Goal: Information Seeking & Learning: Find specific fact

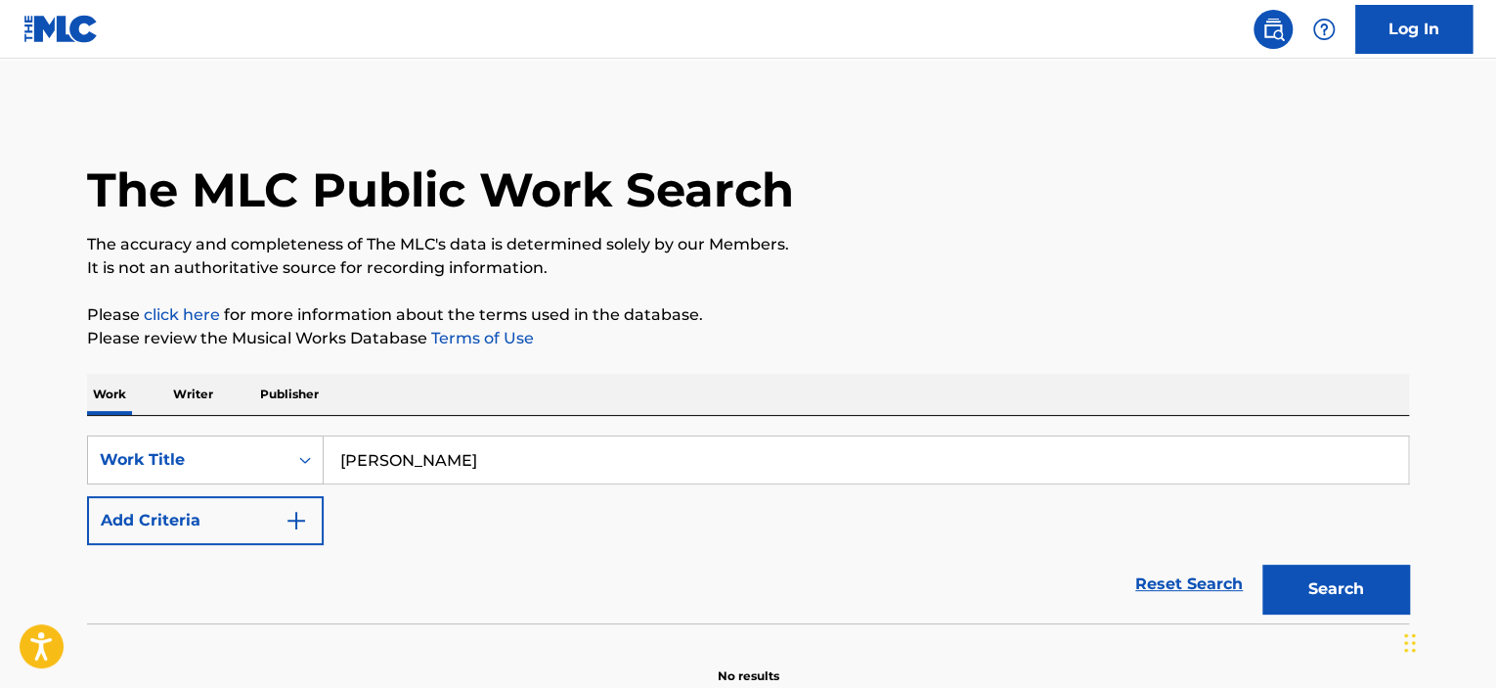
type input "CHI QING ZHONG"
click at [1337, 594] on button "Search" at bounding box center [1336, 588] width 147 height 49
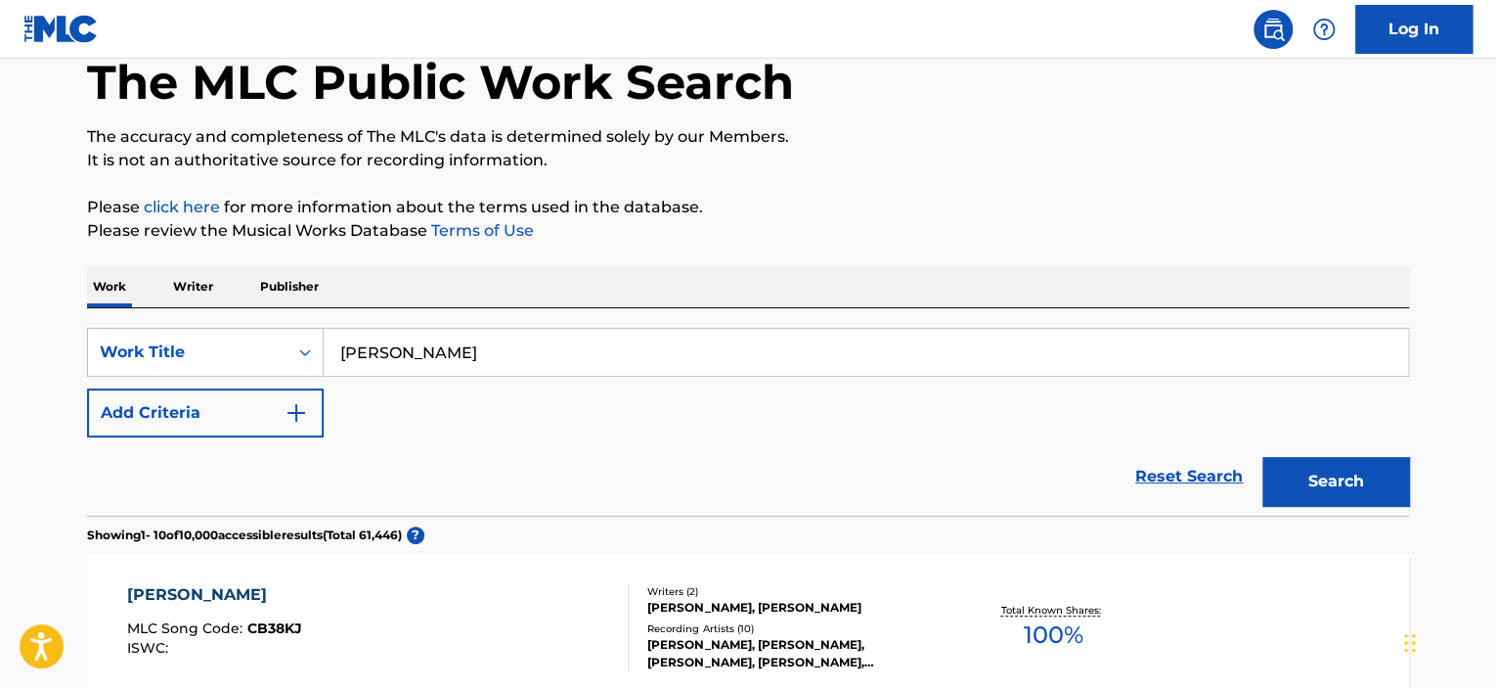
scroll to position [293, 0]
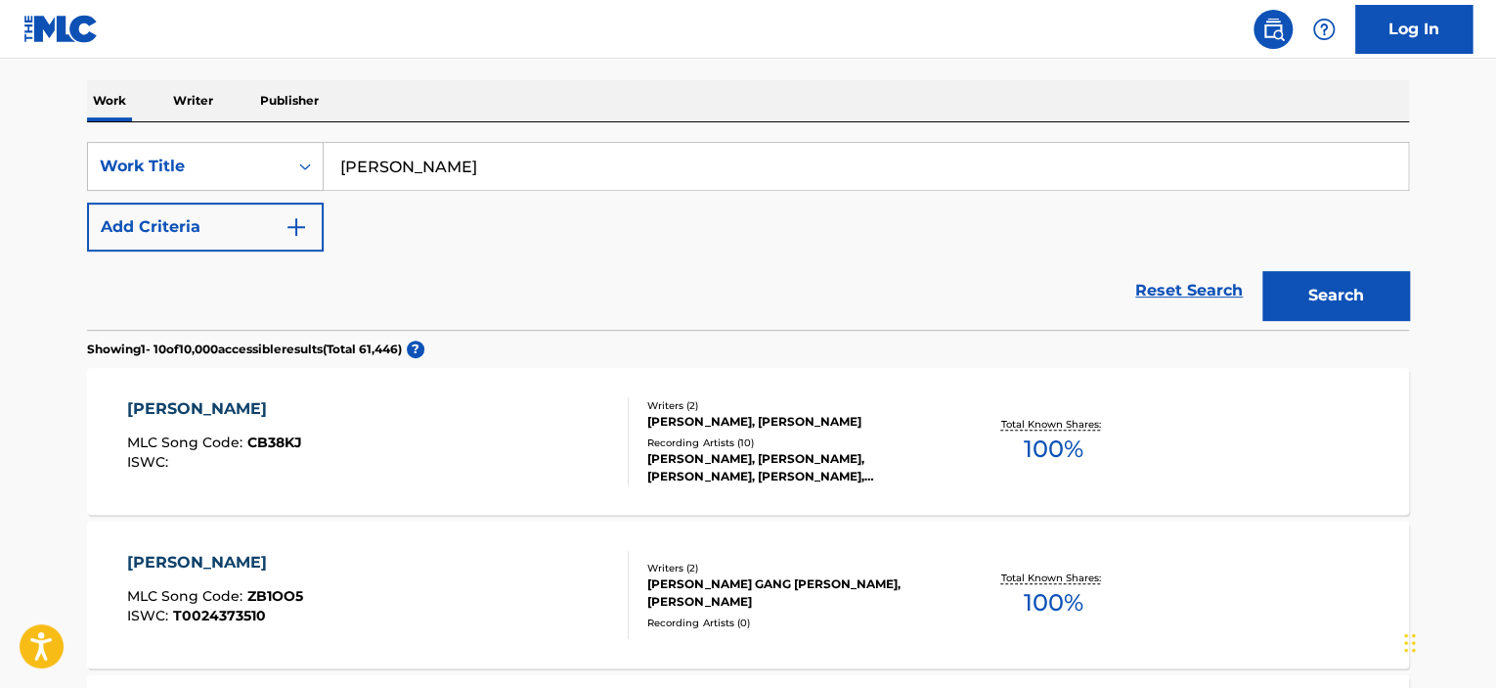
click at [619, 411] on div at bounding box center [620, 441] width 16 height 88
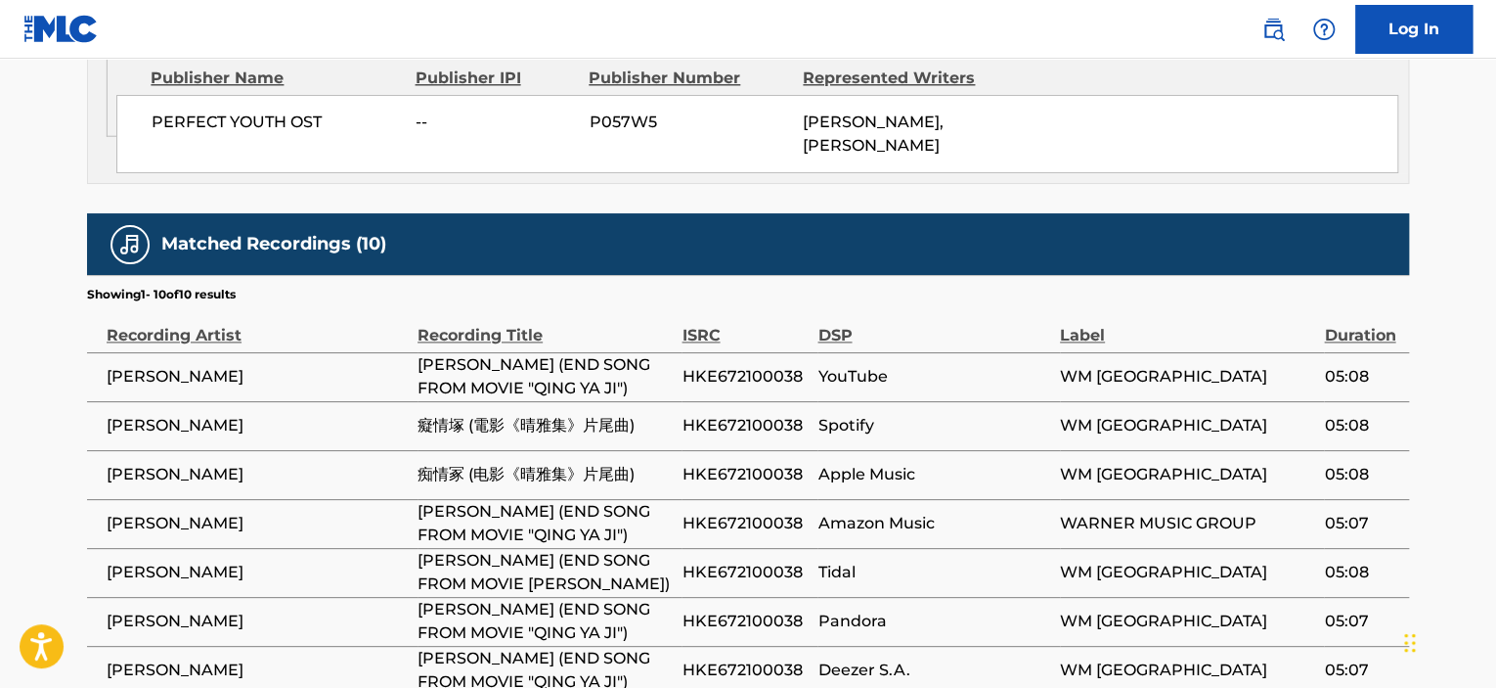
scroll to position [1389, 0]
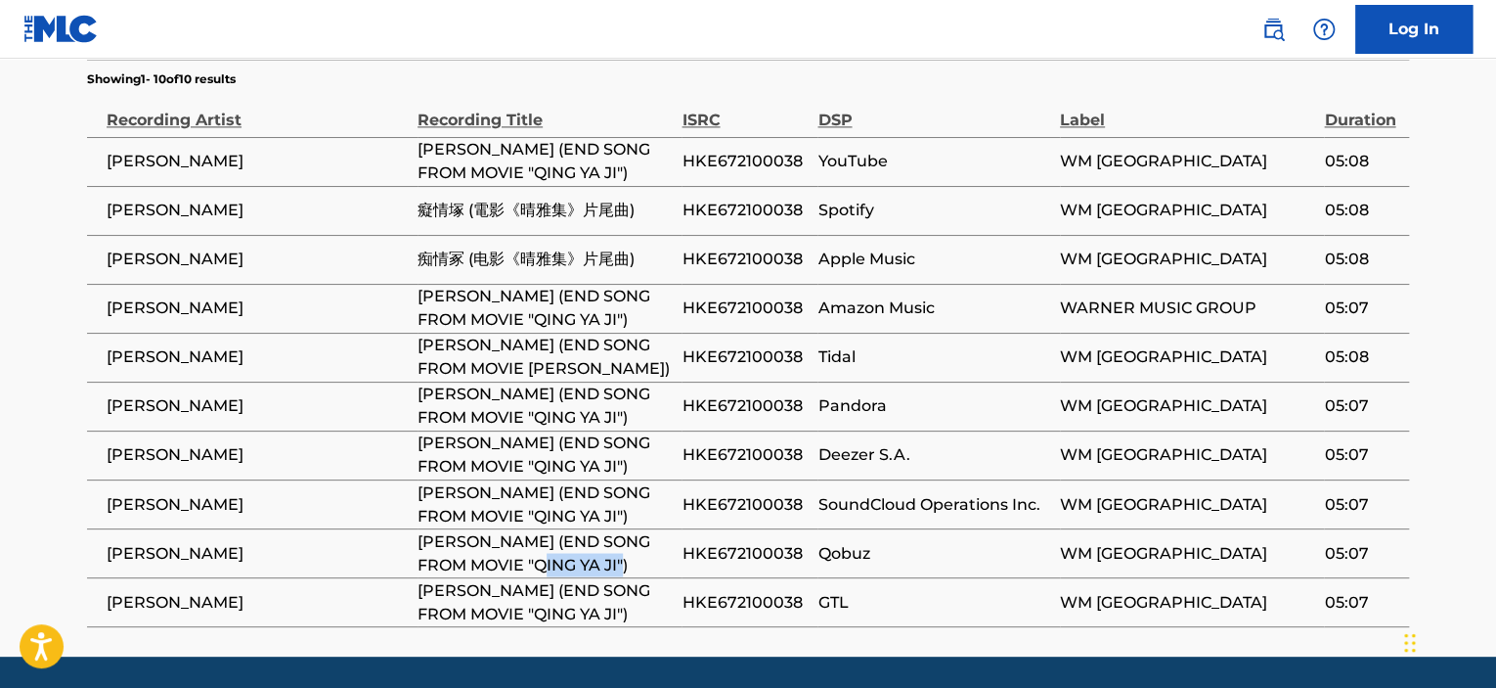
drag, startPoint x: 539, startPoint y: 504, endPoint x: 618, endPoint y: 509, distance: 79.4
click at [618, 529] on span "CHI QING ZHONG (END SONG FROM MOVIE "QING YA JI")" at bounding box center [545, 552] width 254 height 47
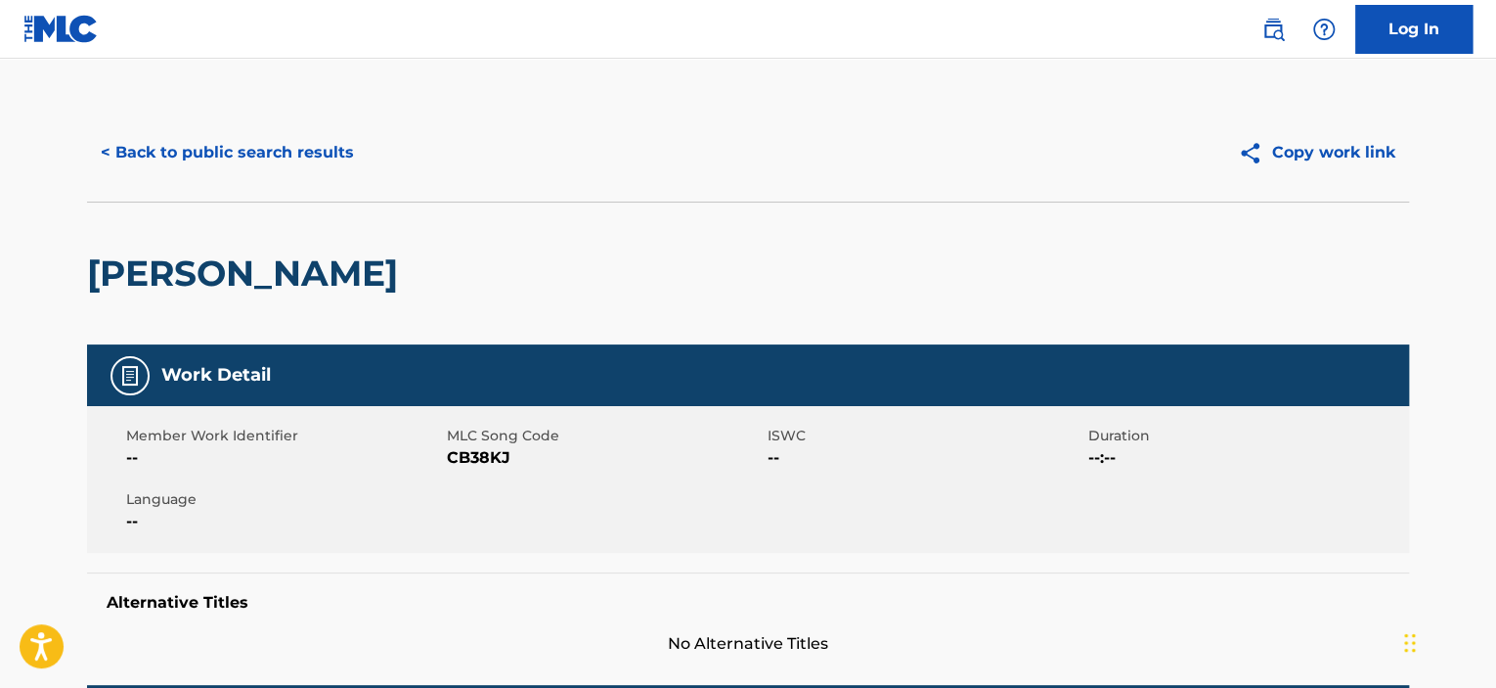
scroll to position [0, 0]
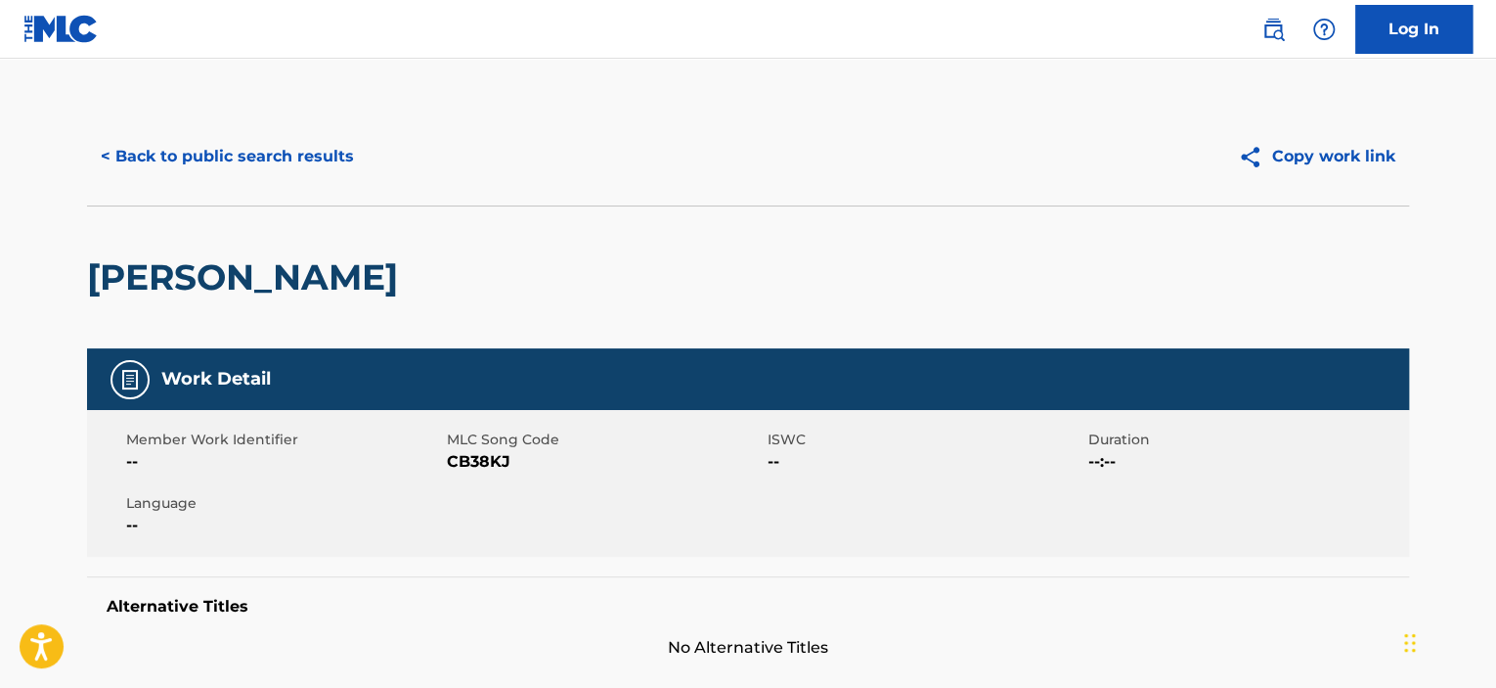
click at [309, 162] on button "< Back to public search results" at bounding box center [227, 156] width 281 height 49
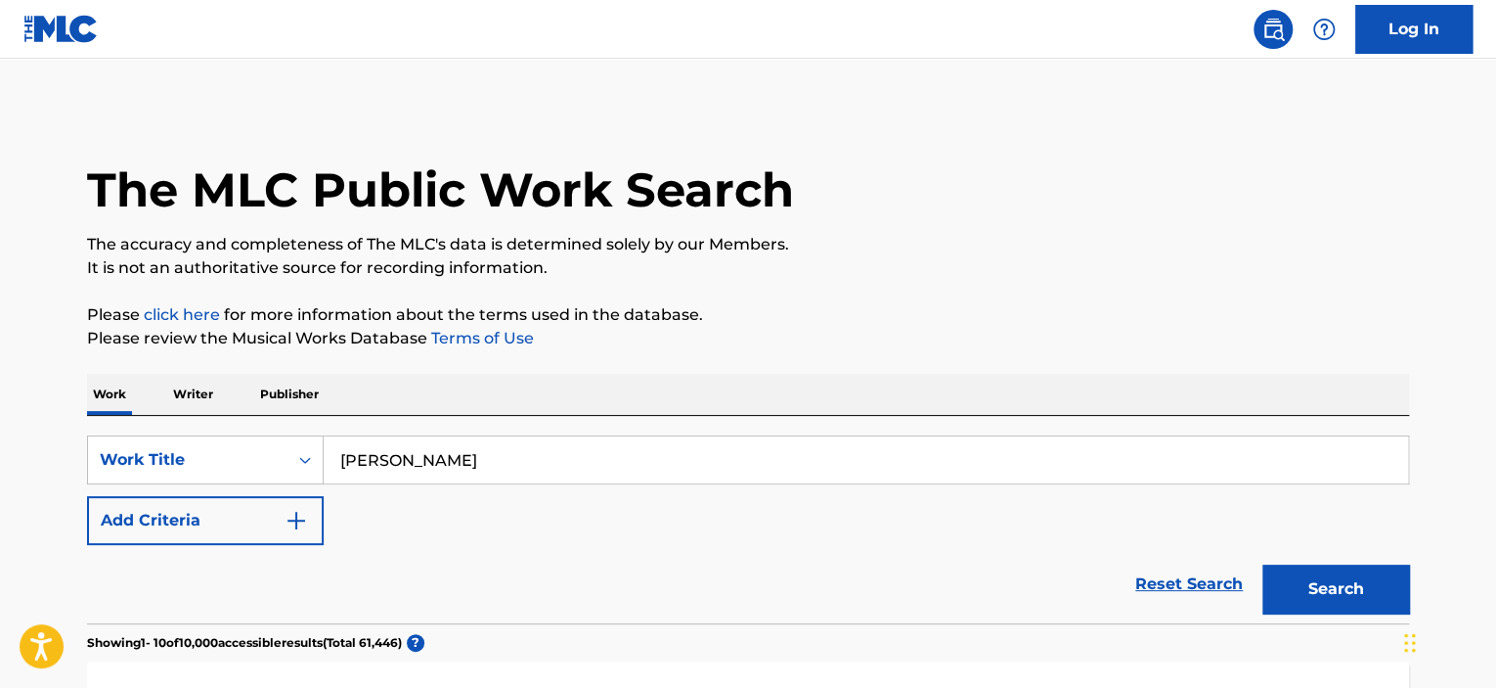
click at [437, 467] on input "CHI QING ZHONG" at bounding box center [866, 459] width 1085 height 47
paste input "Wang Zongxian"
type input "Wang Zongxian"
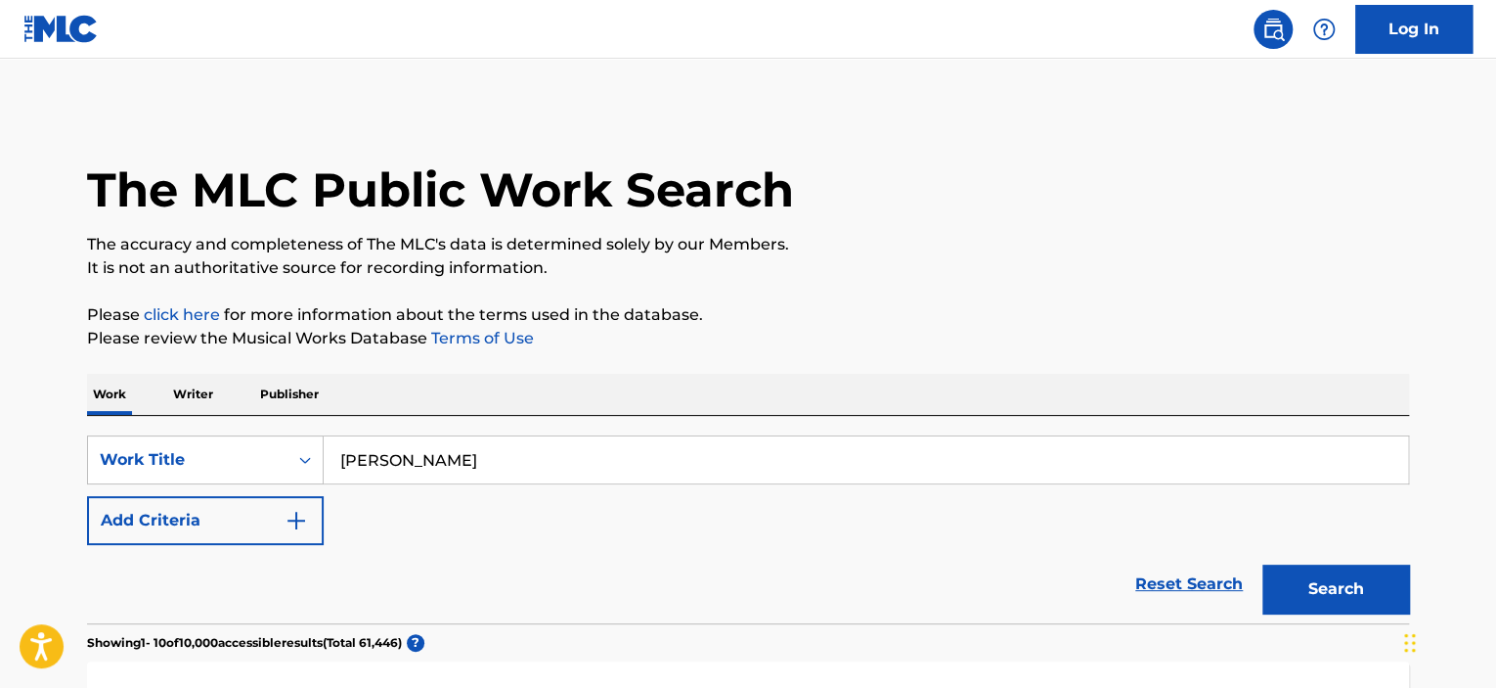
click at [194, 382] on p "Writer" at bounding box center [193, 394] width 52 height 41
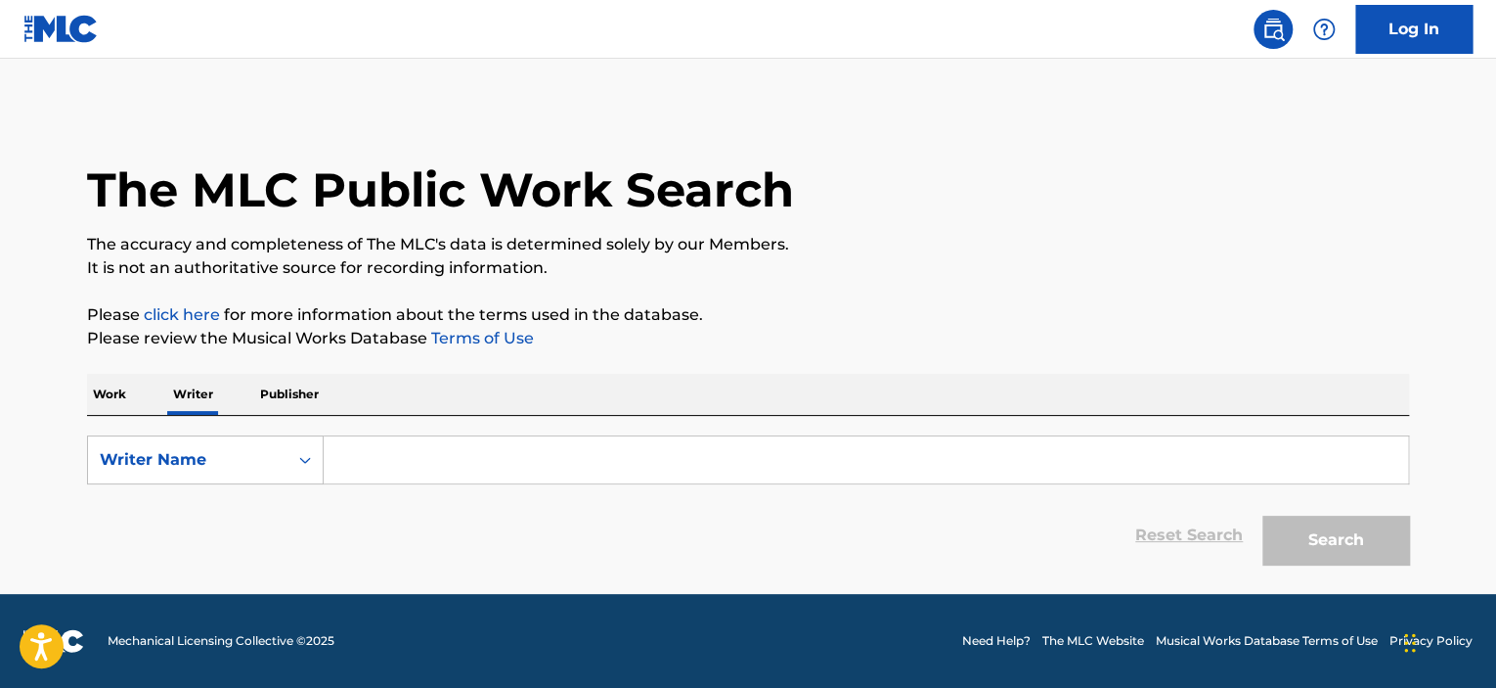
click at [435, 457] on input "Search Form" at bounding box center [866, 459] width 1085 height 47
paste input "Wang Zongxian"
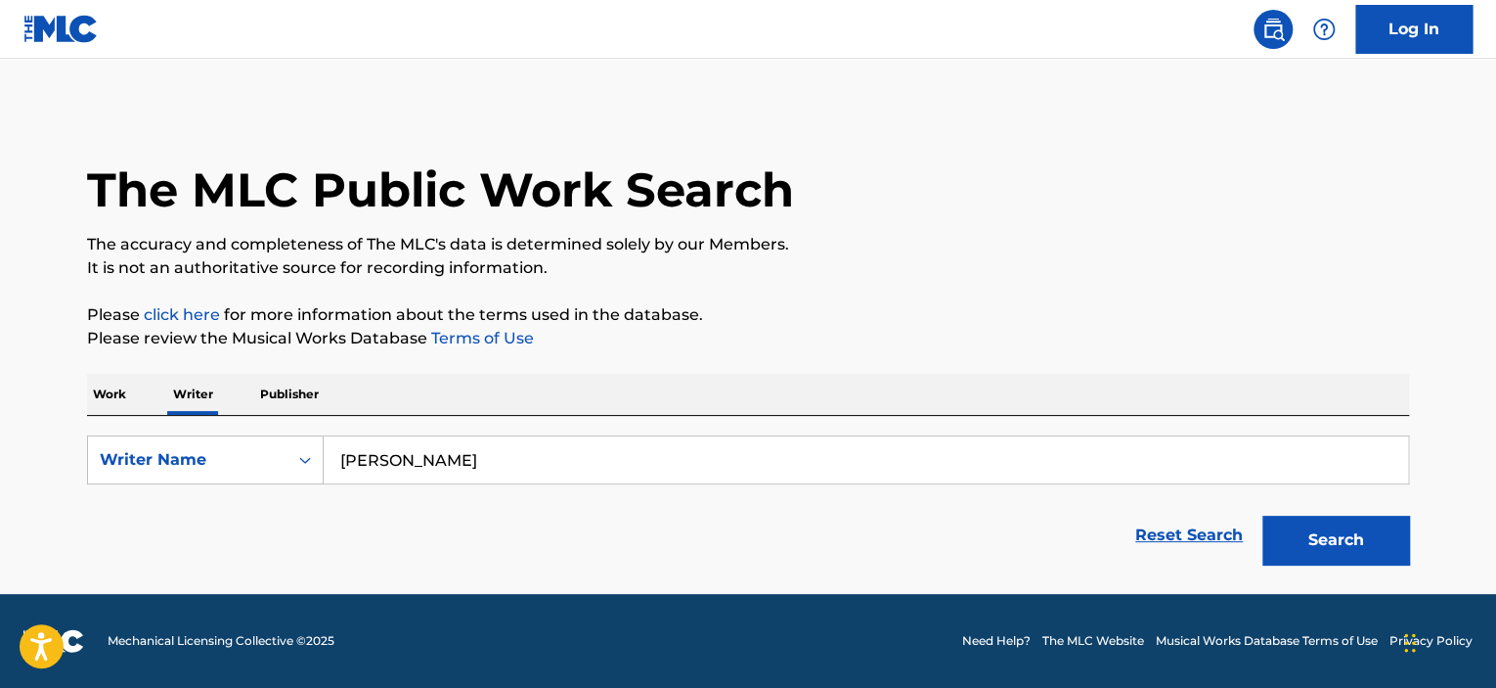
type input "Wang Zongxian"
click at [1307, 542] on button "Search" at bounding box center [1336, 539] width 147 height 49
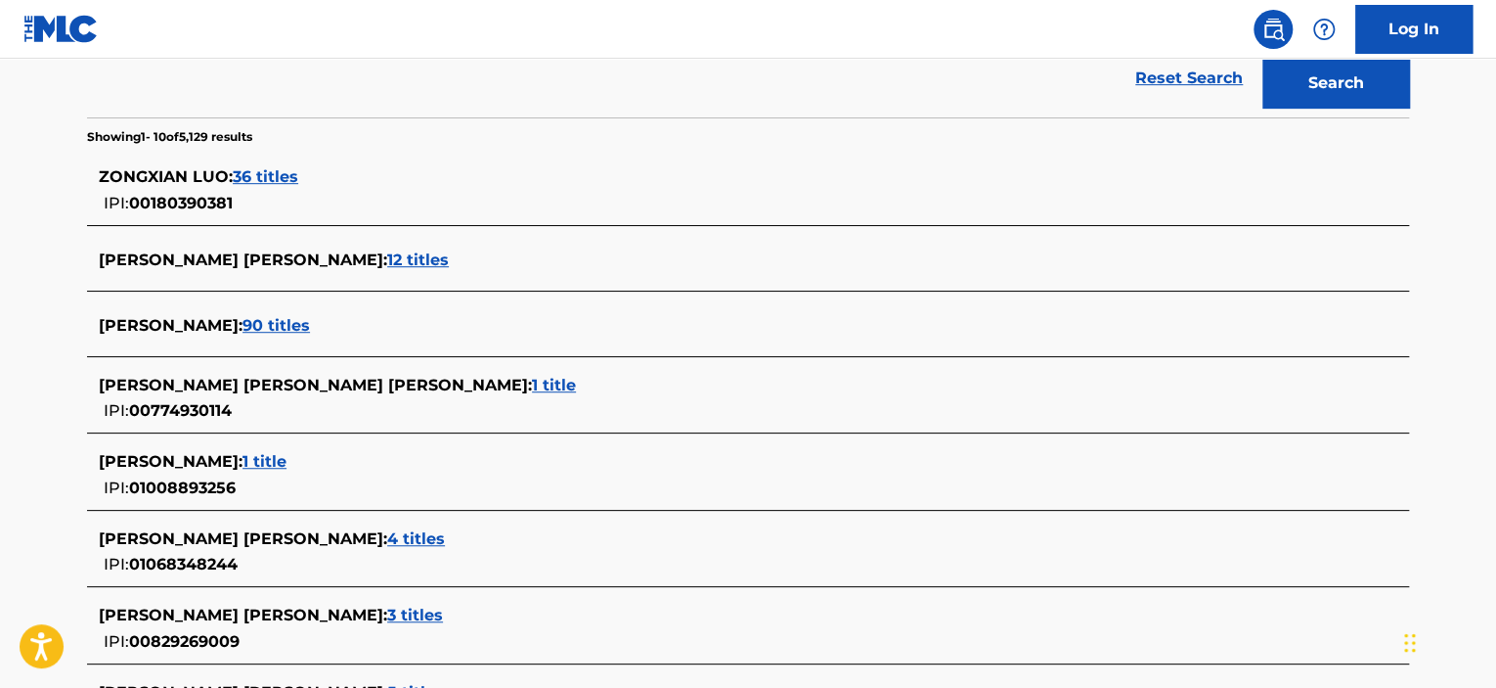
scroll to position [506, 0]
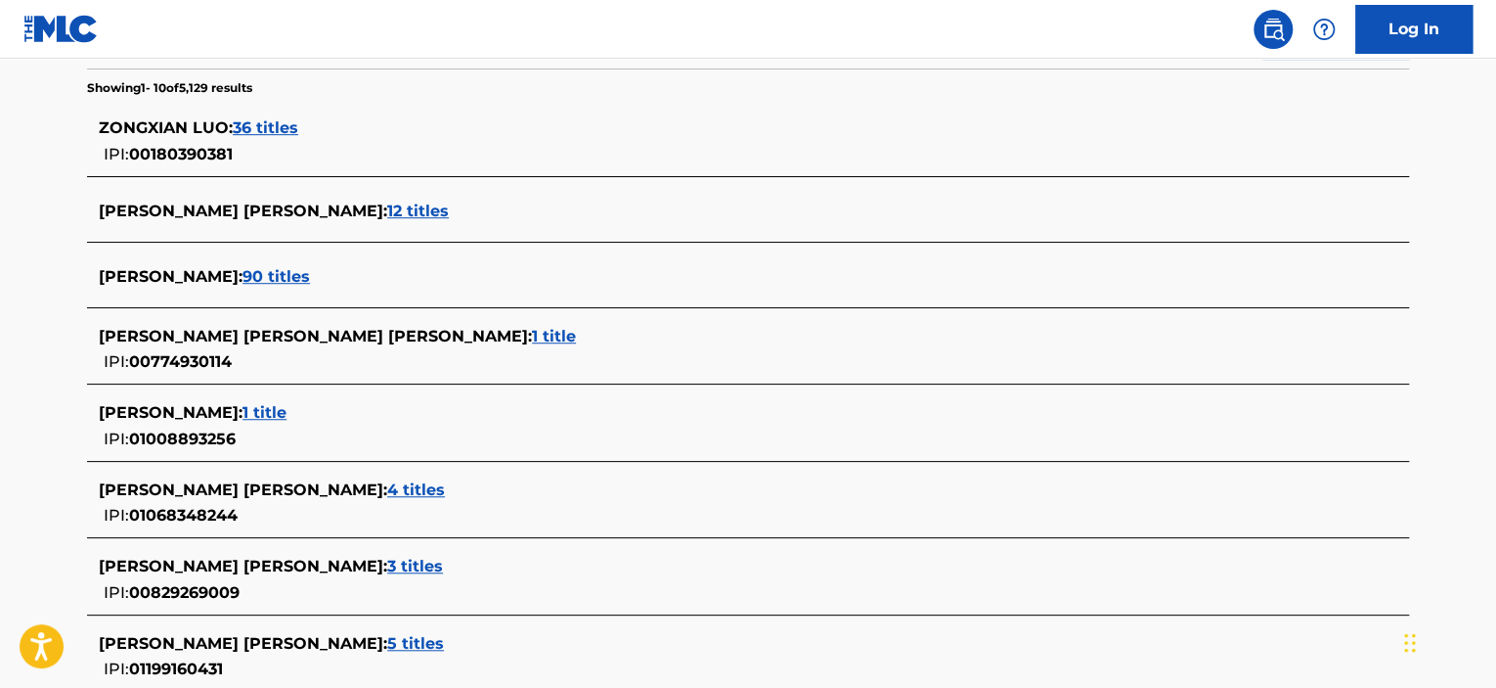
click at [278, 416] on span "1 title" at bounding box center [265, 412] width 44 height 19
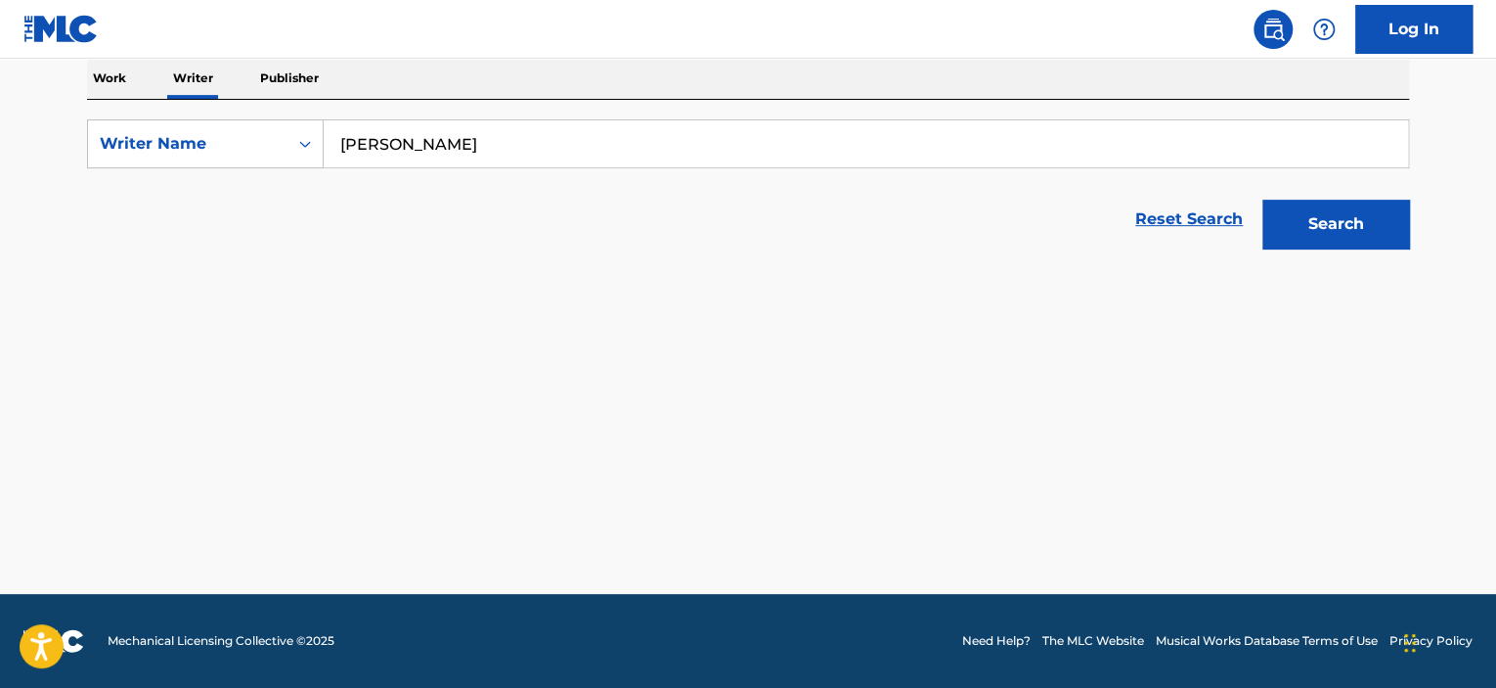
scroll to position [315, 0]
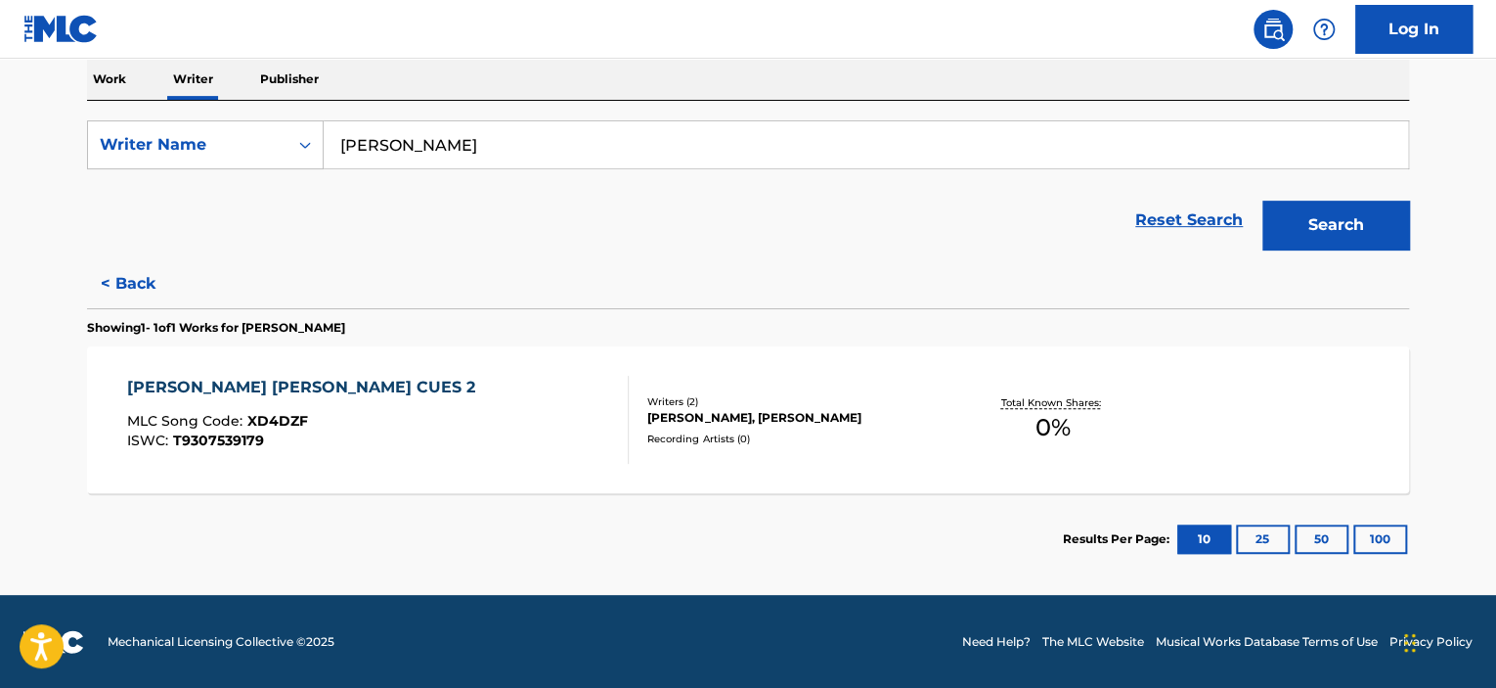
click at [528, 405] on div "XIN HUA LU FANG CUES 2 MLC Song Code : XD4DZF ISWC : T9307539179" at bounding box center [378, 420] width 503 height 88
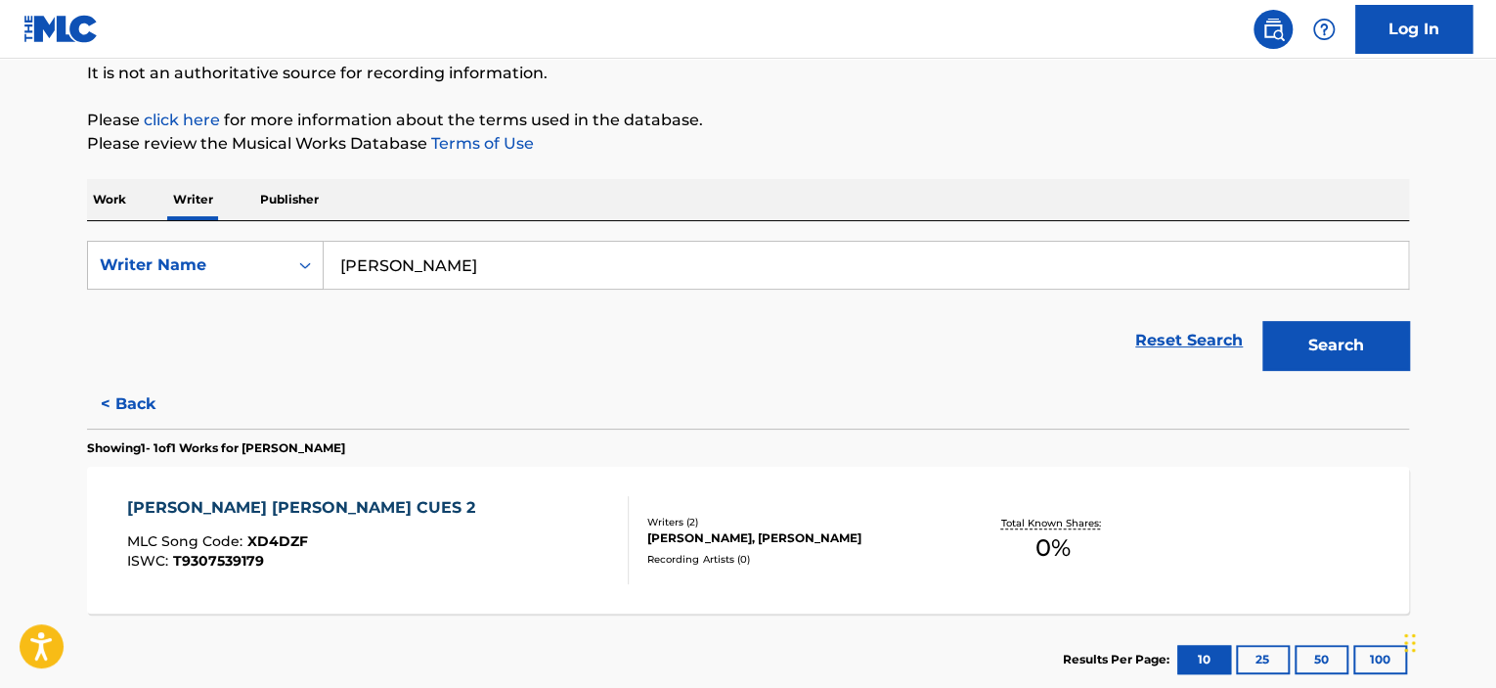
scroll to position [315, 0]
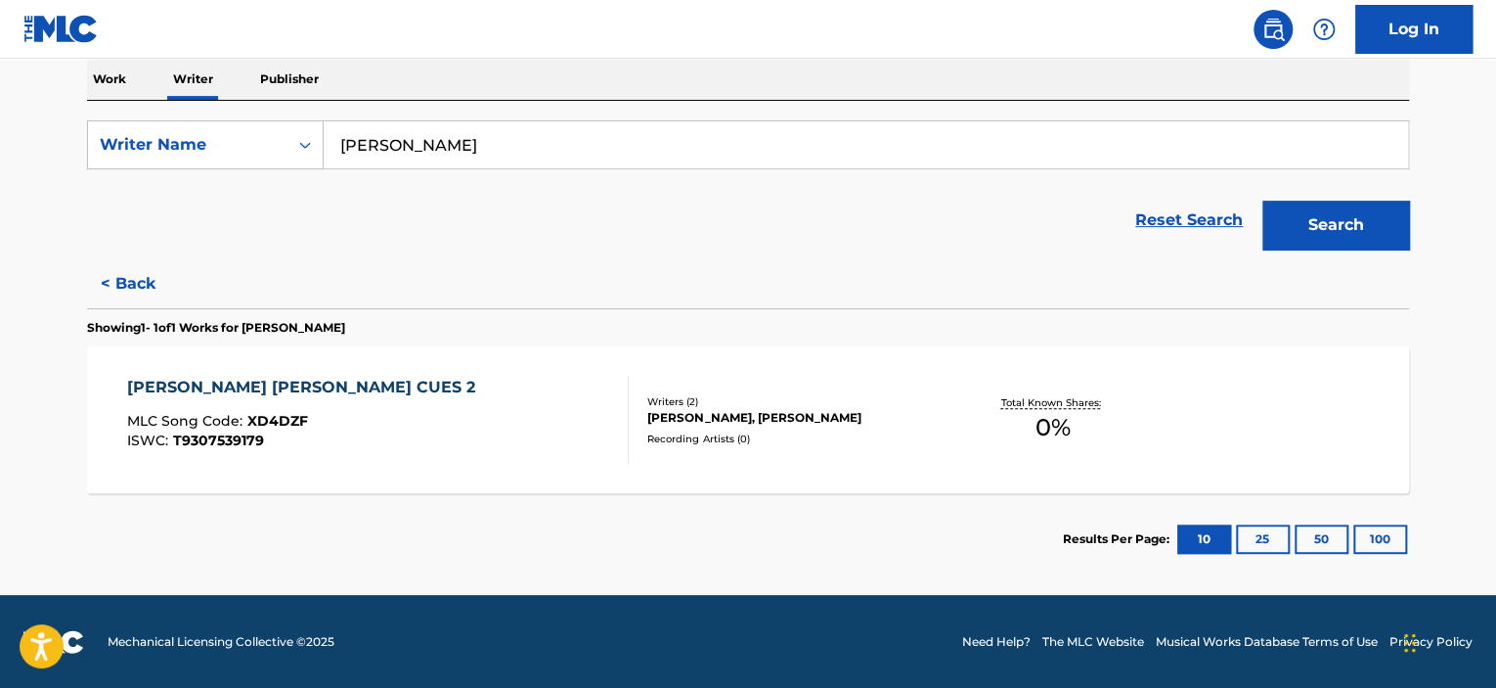
click at [120, 289] on button "< Back" at bounding box center [145, 283] width 117 height 49
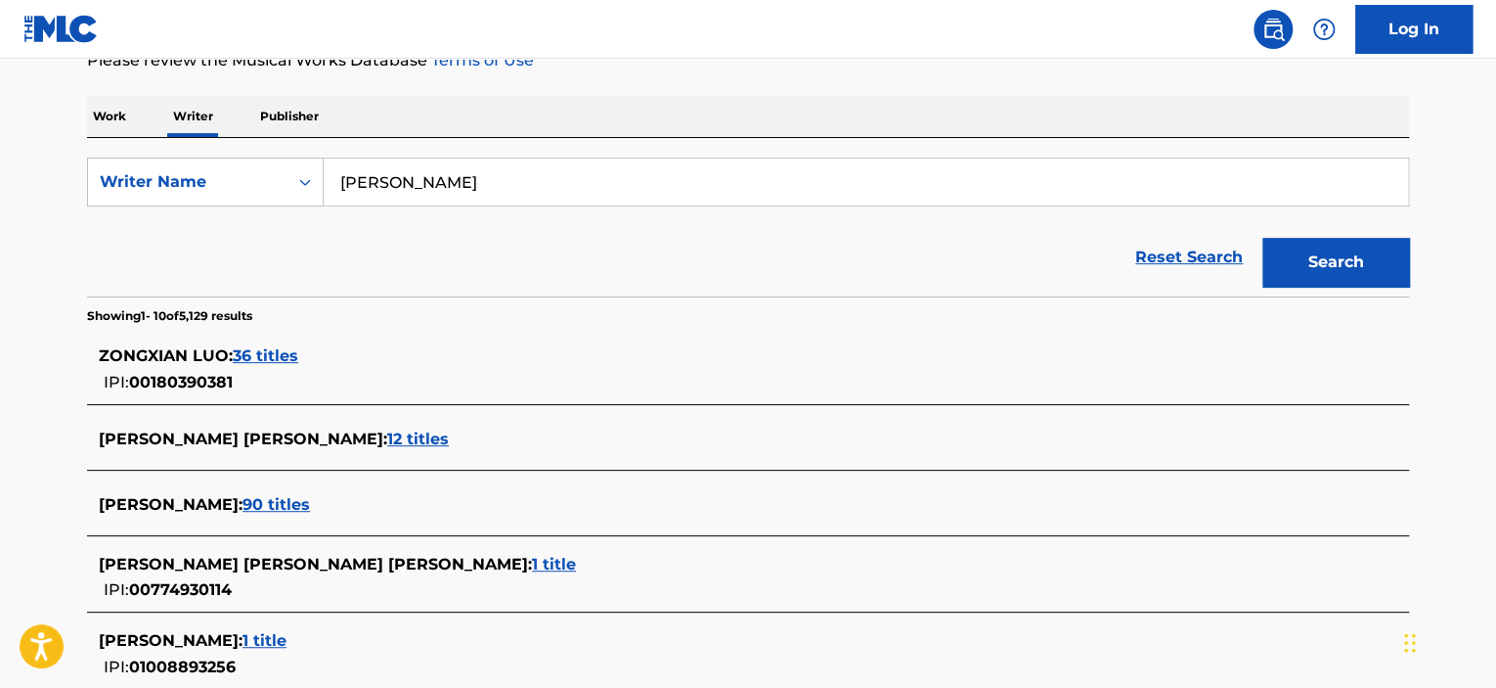
scroll to position [865, 0]
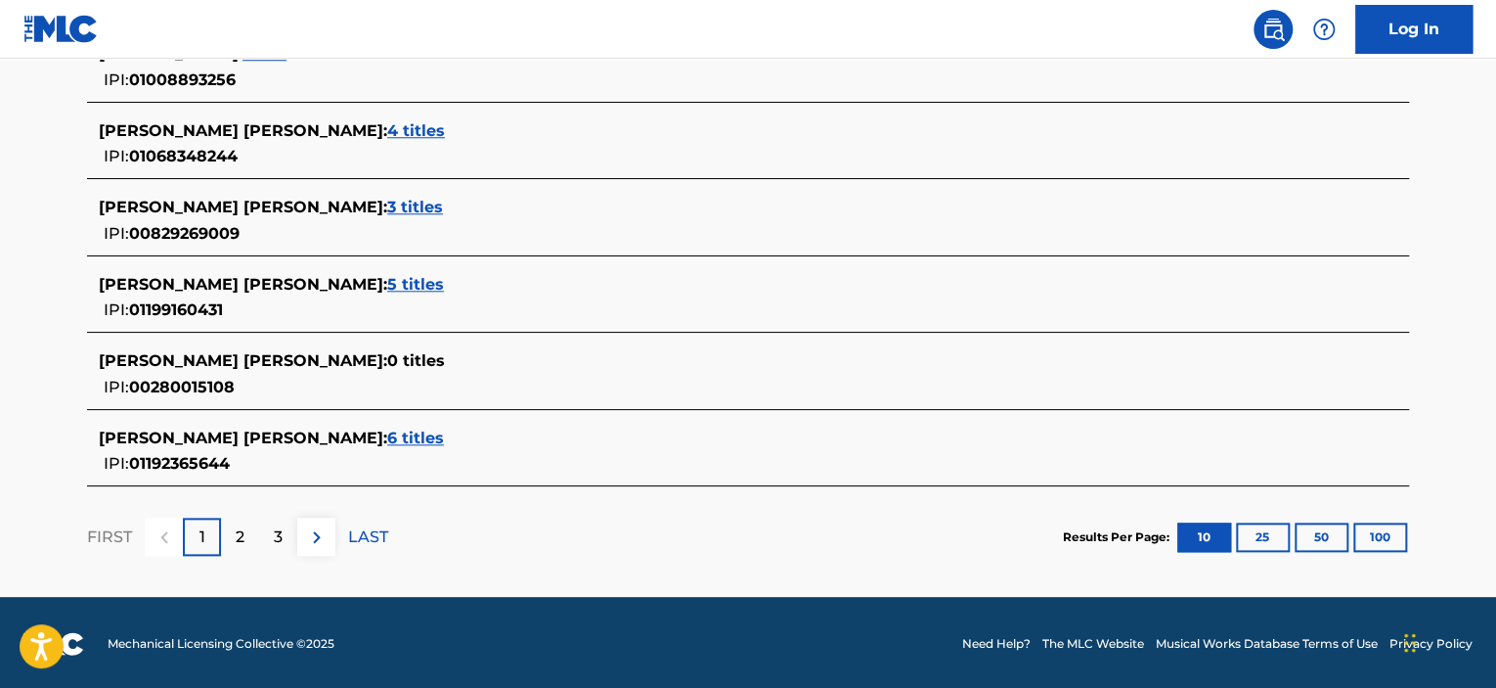
click at [241, 534] on p "2" at bounding box center [240, 536] width 9 height 23
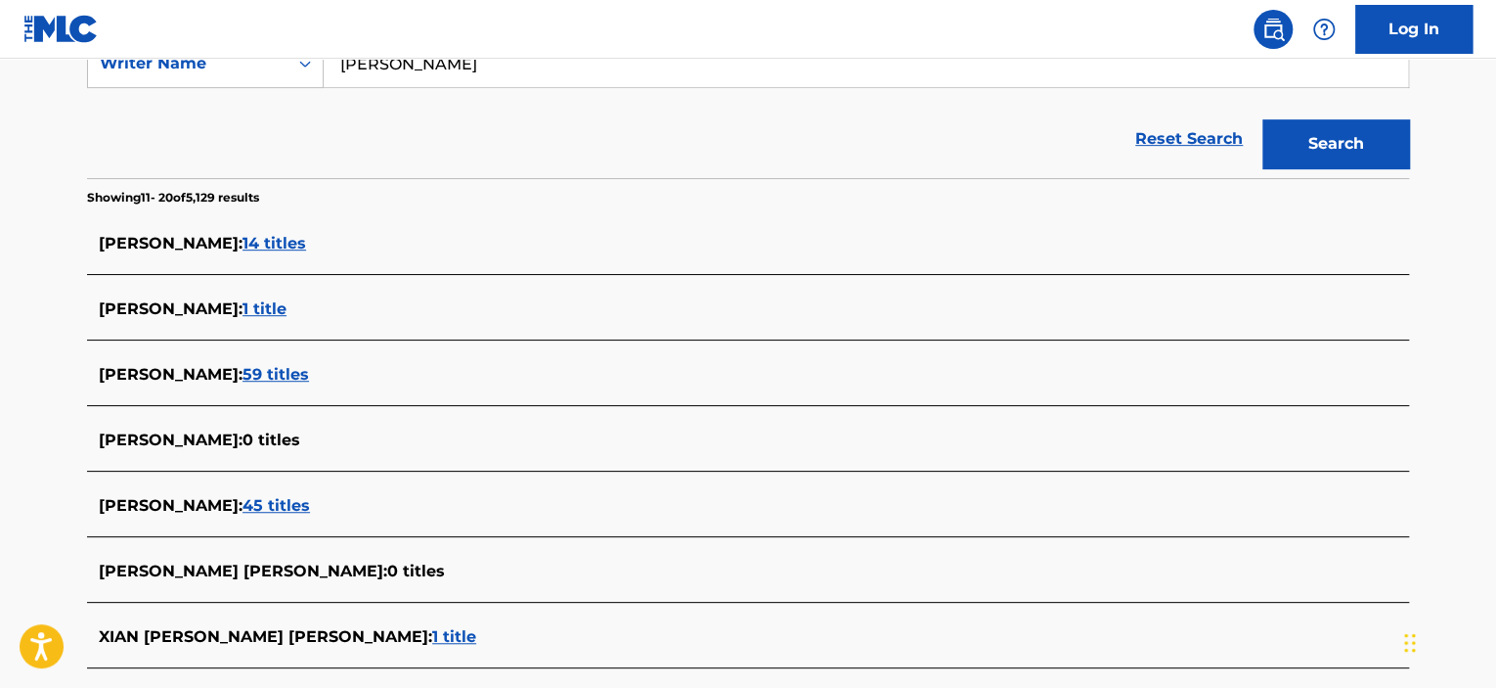
scroll to position [787, 0]
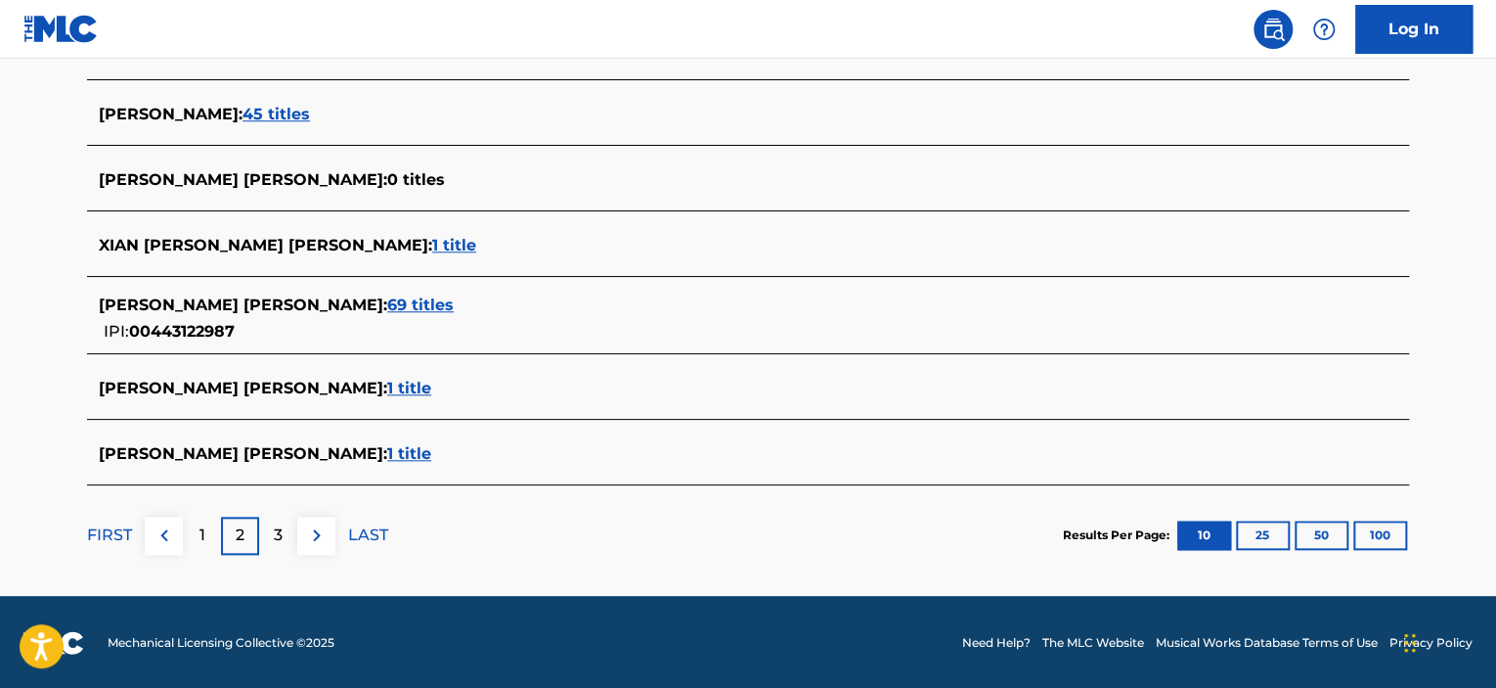
click at [268, 526] on div "3" at bounding box center [278, 535] width 38 height 38
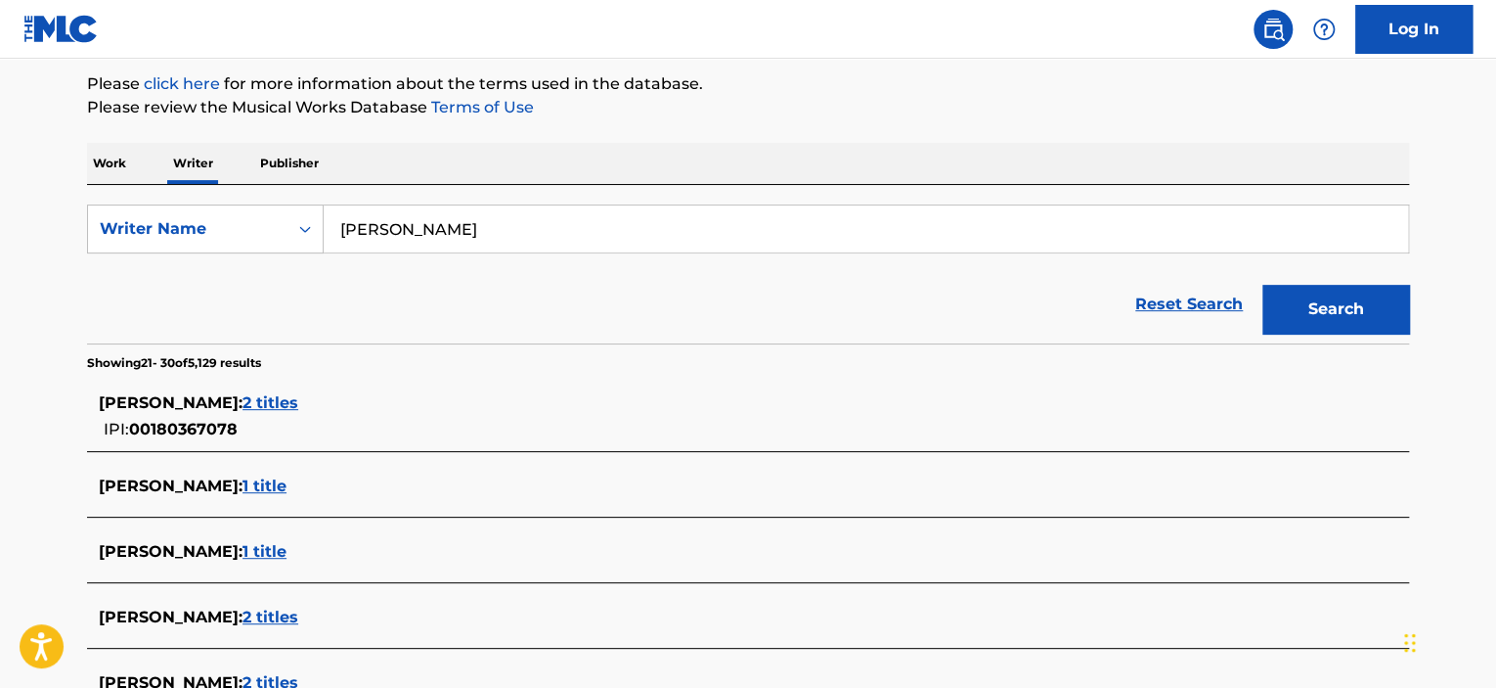
scroll to position [200, 0]
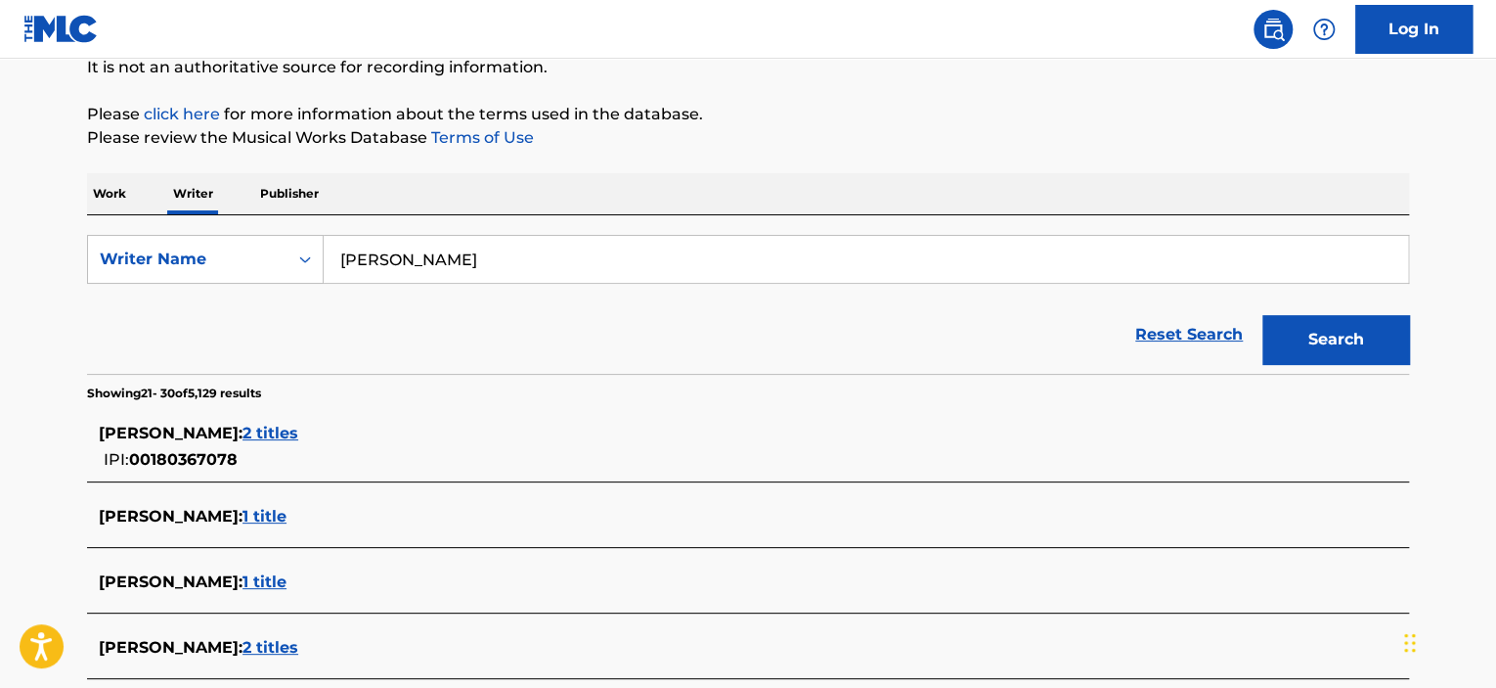
click at [434, 259] on input "Wang Zongxian" at bounding box center [866, 259] width 1085 height 47
type input "Wang Zong xian"
click at [1263, 315] on button "Search" at bounding box center [1336, 339] width 147 height 49
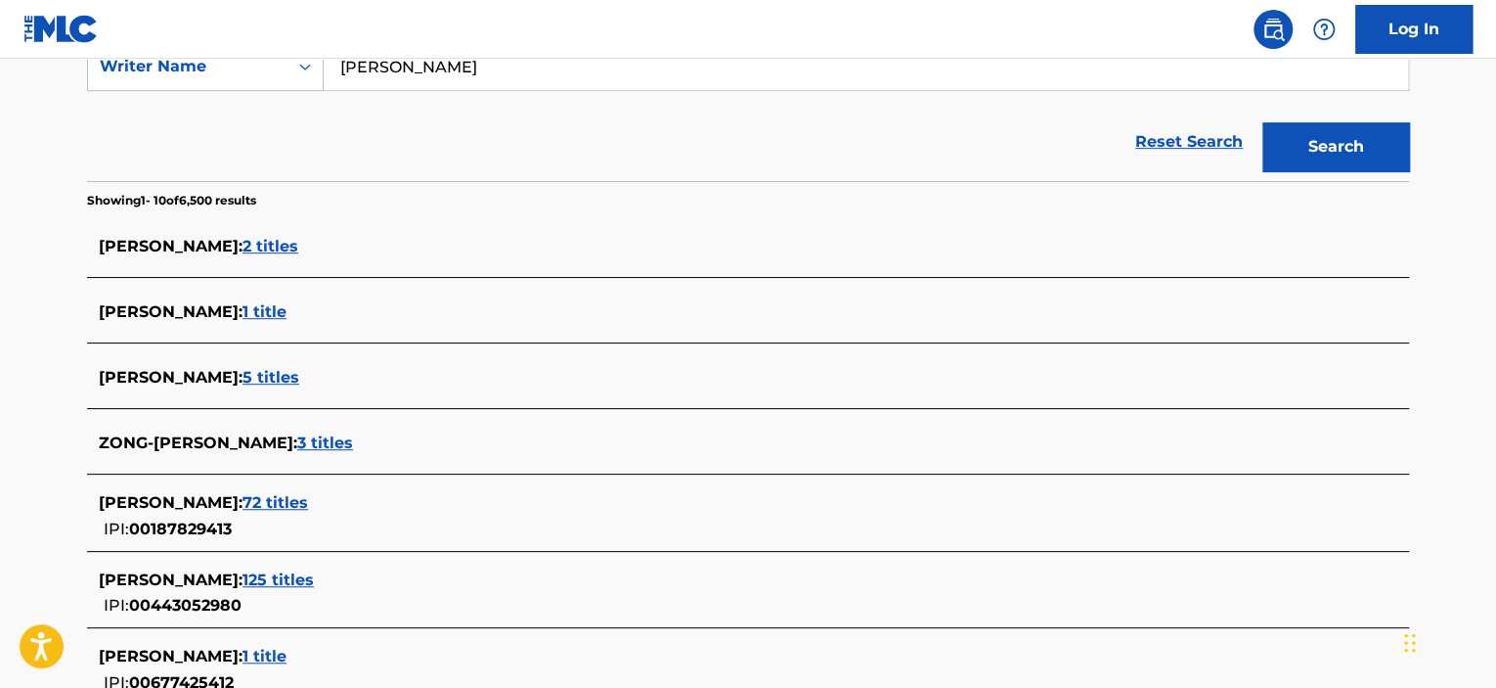
scroll to position [396, 0]
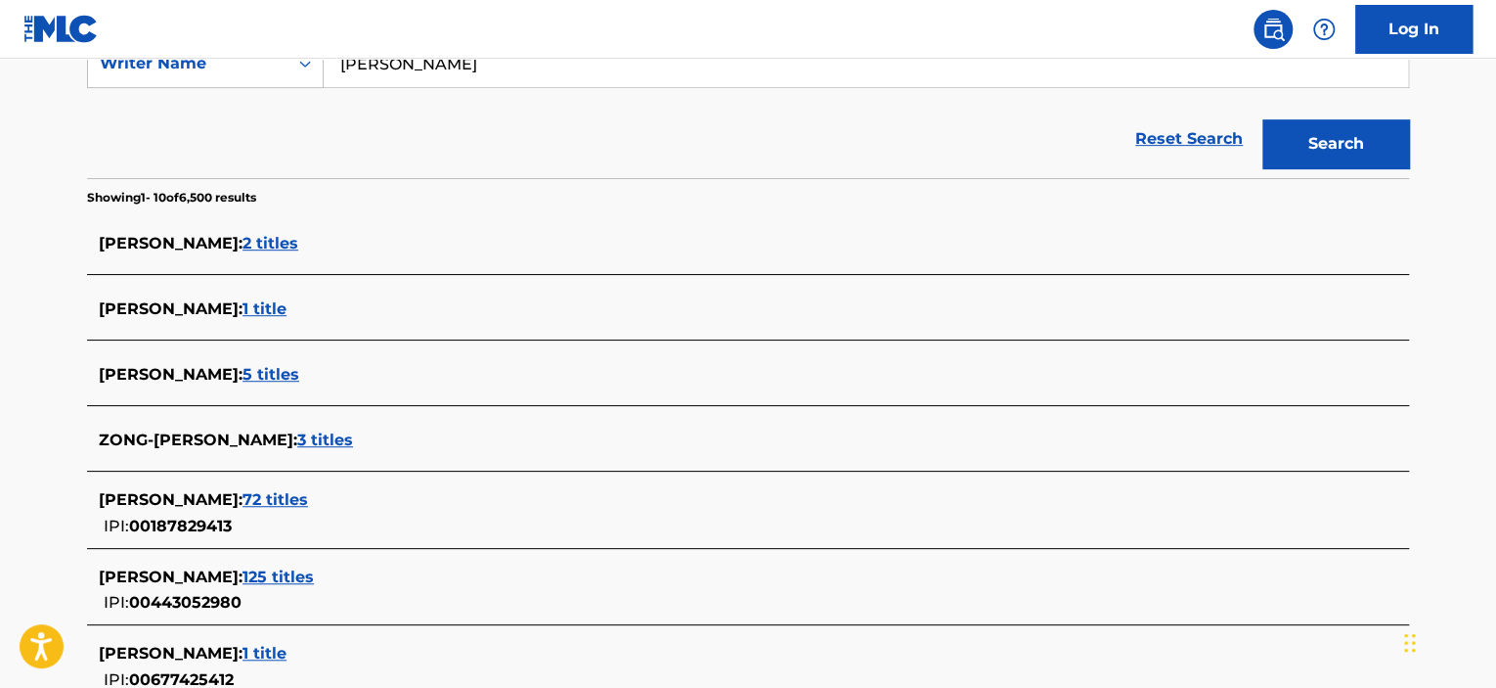
click at [250, 244] on span "2 titles" at bounding box center [271, 243] width 56 height 19
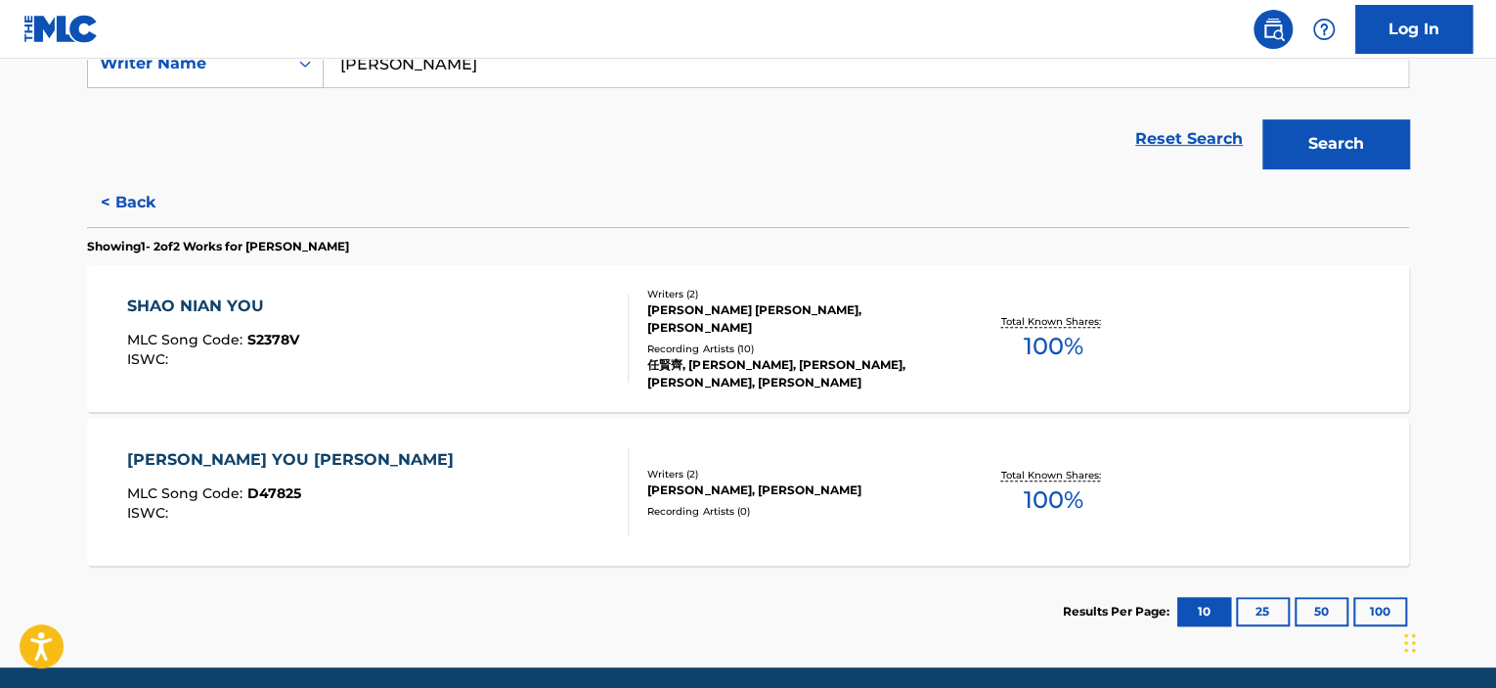
click at [584, 472] on div "DENG DAI YOU QING TIAN MLC Song Code : D47825 ISWC :" at bounding box center [378, 492] width 503 height 88
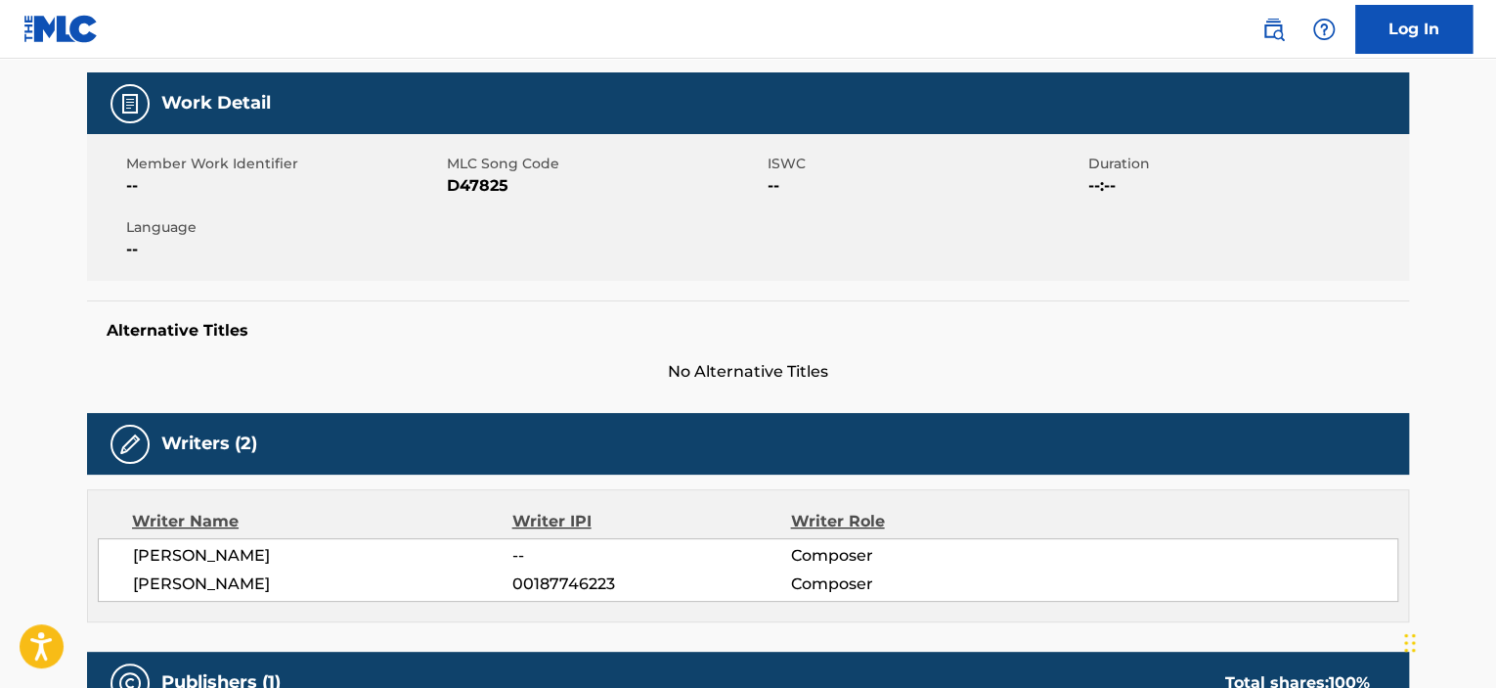
scroll to position [685, 0]
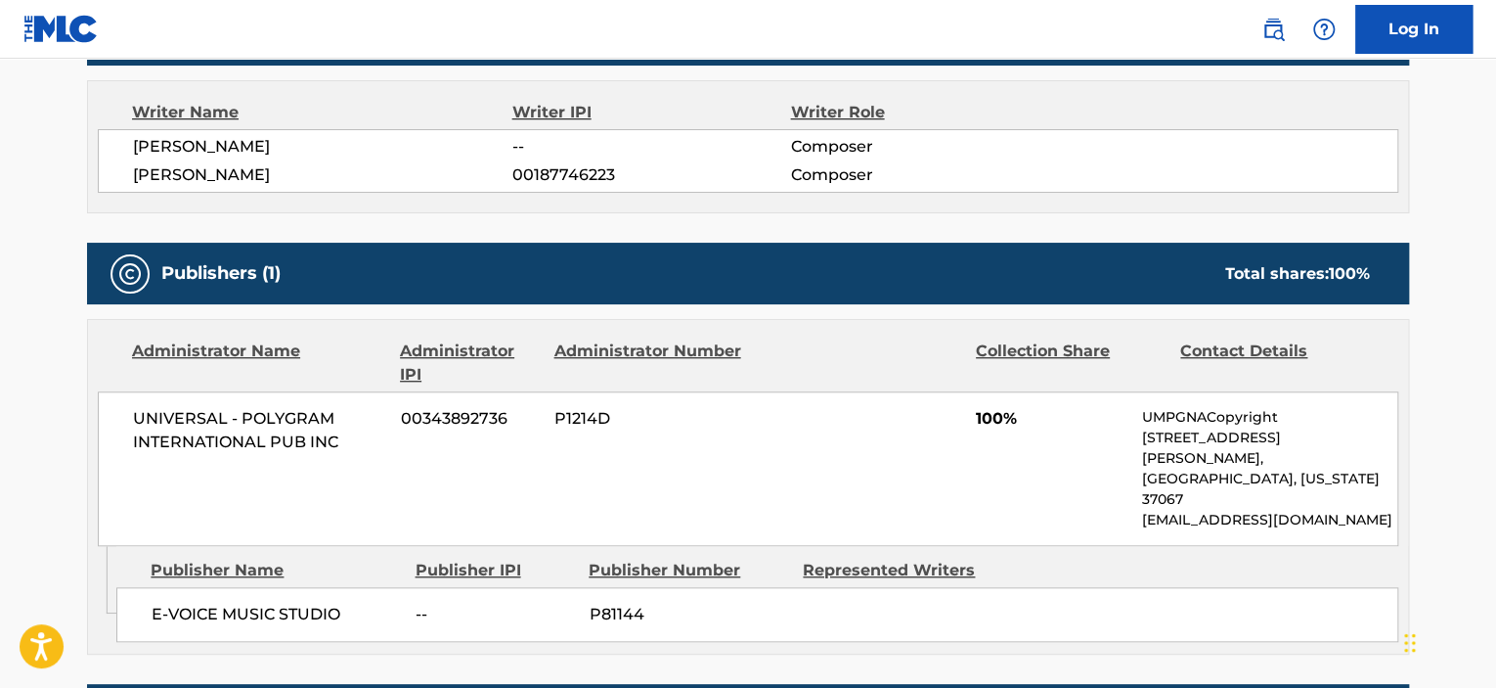
click at [222, 151] on span "ZONG XIAN YANG" at bounding box center [322, 146] width 379 height 23
copy div "ZONG XIAN YANG"
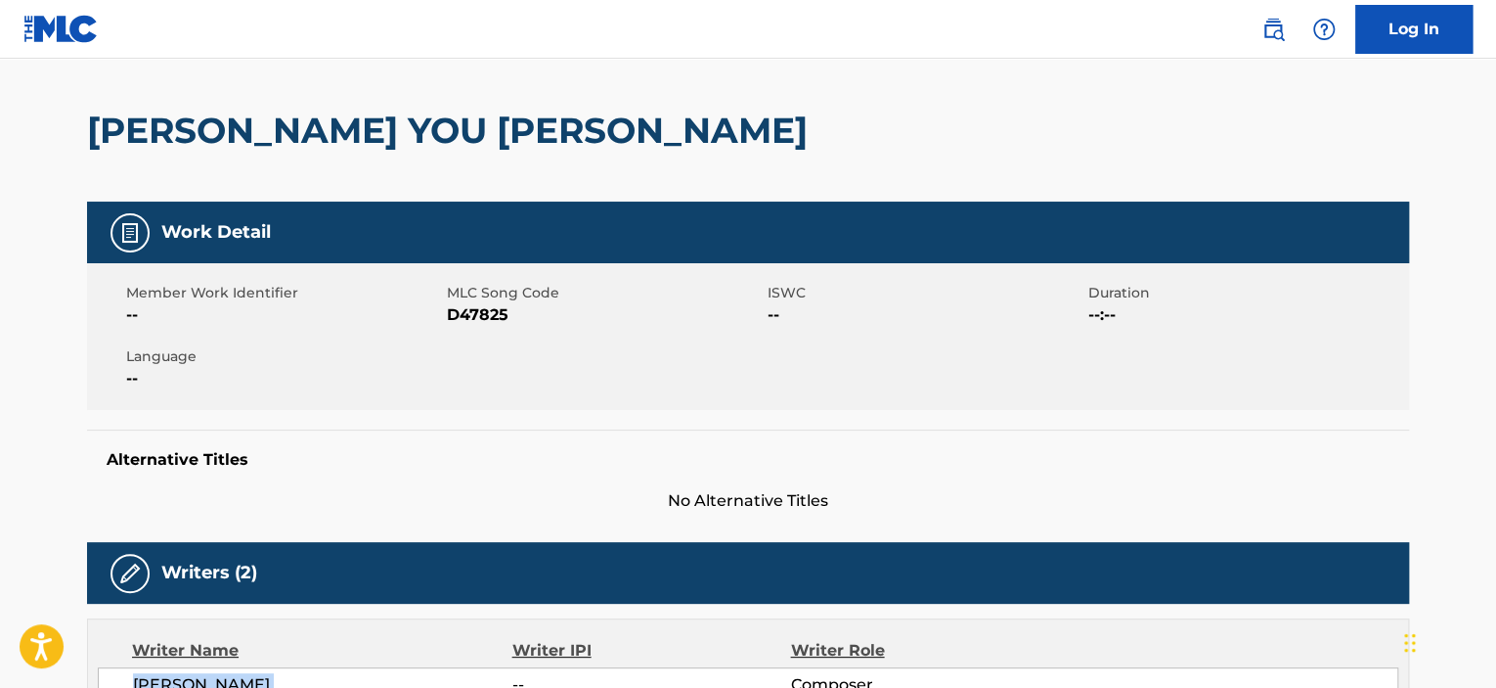
scroll to position [0, 0]
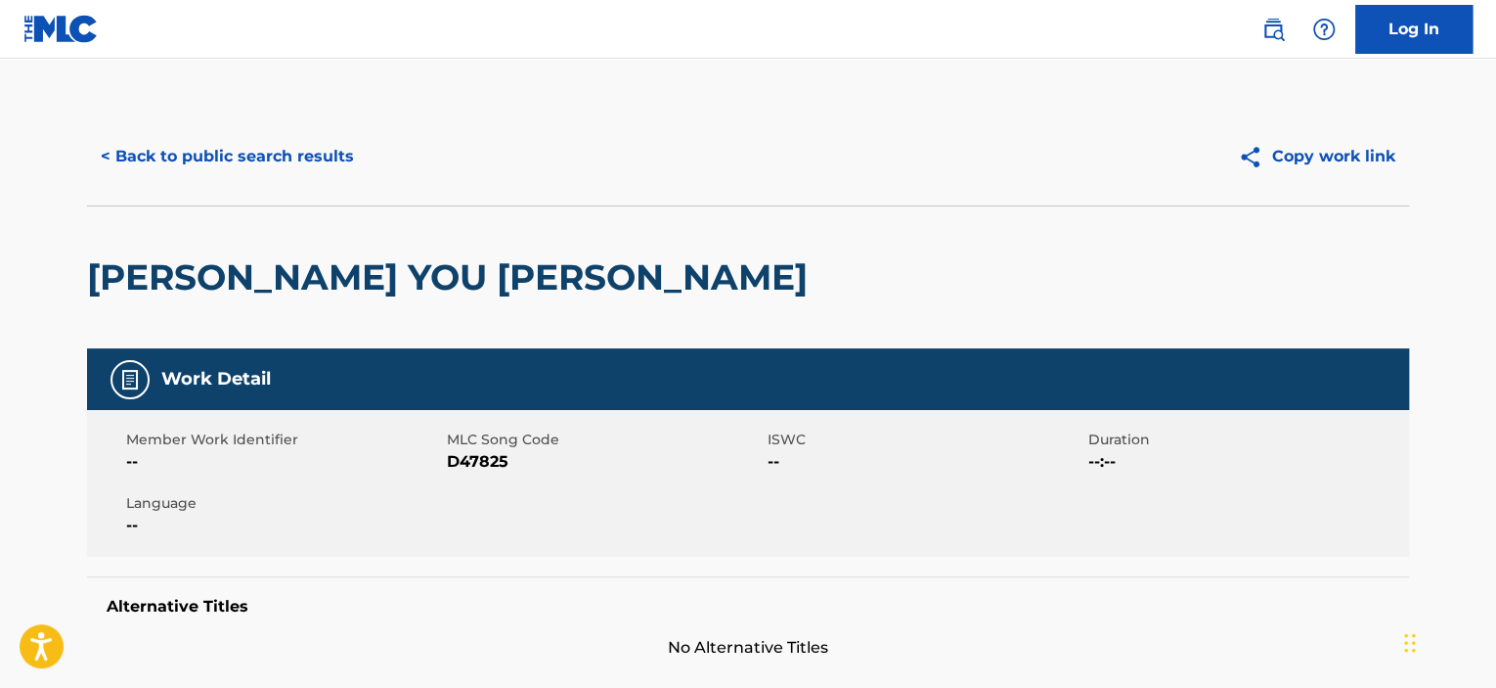
click at [199, 155] on button "< Back to public search results" at bounding box center [227, 156] width 281 height 49
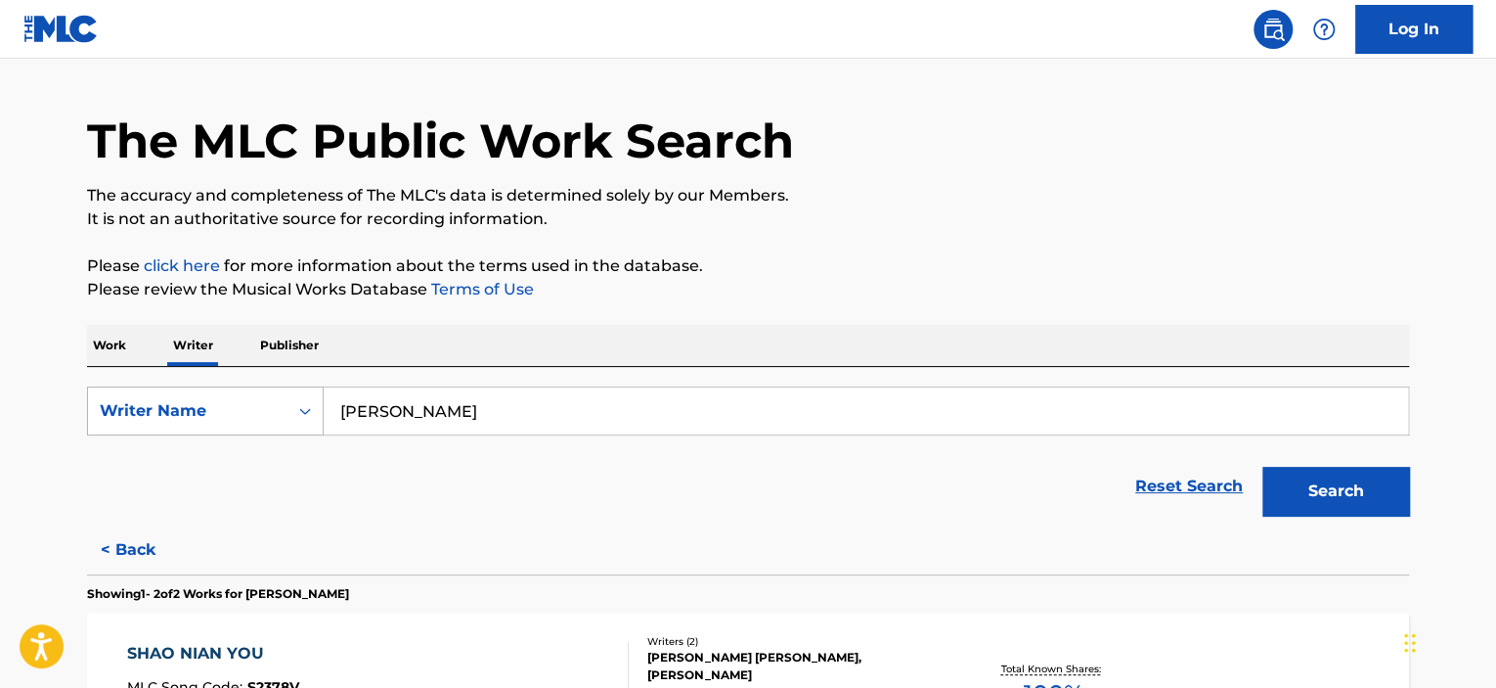
click at [238, 400] on div "Writer Name" at bounding box center [188, 410] width 176 height 23
click at [113, 329] on p "Work" at bounding box center [109, 345] width 45 height 41
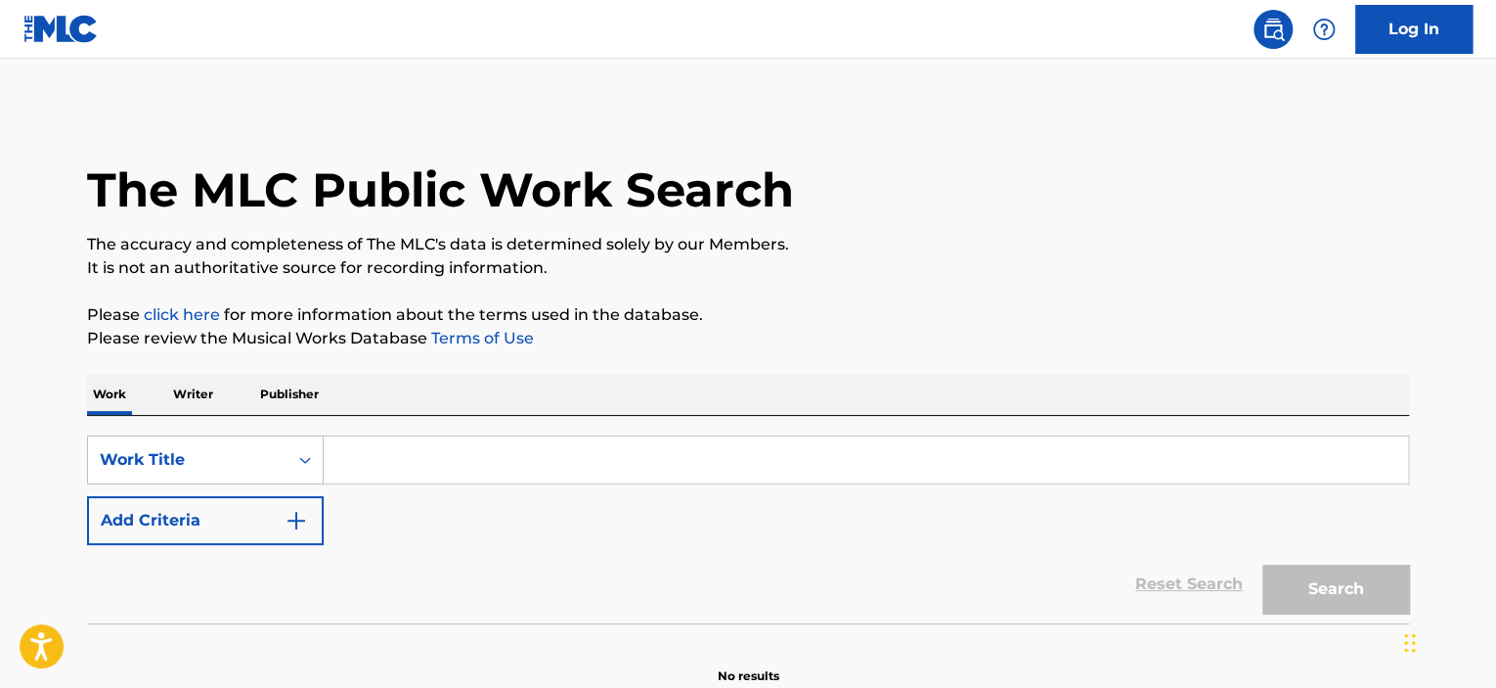
click at [427, 438] on input "Search Form" at bounding box center [866, 459] width 1085 height 47
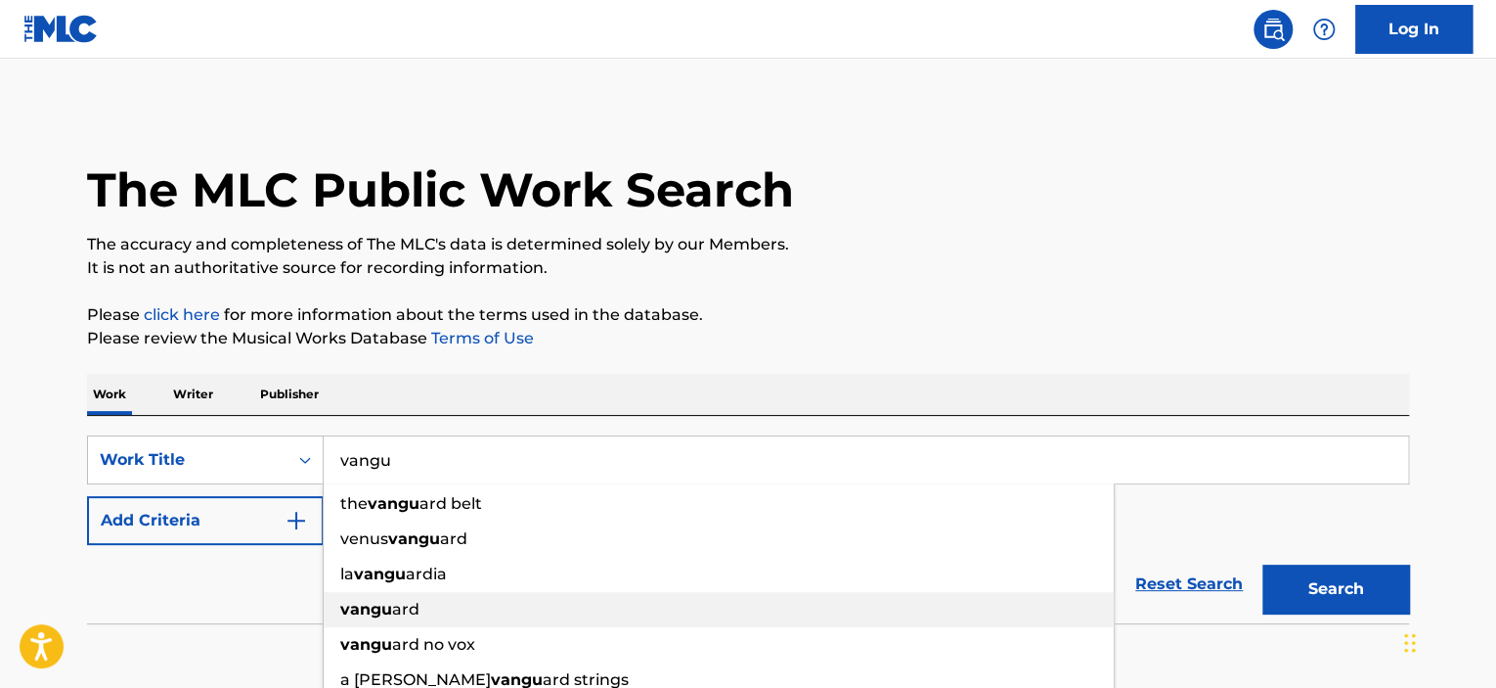
click at [419, 602] on div "vangu ard" at bounding box center [719, 609] width 790 height 35
type input "vanguard"
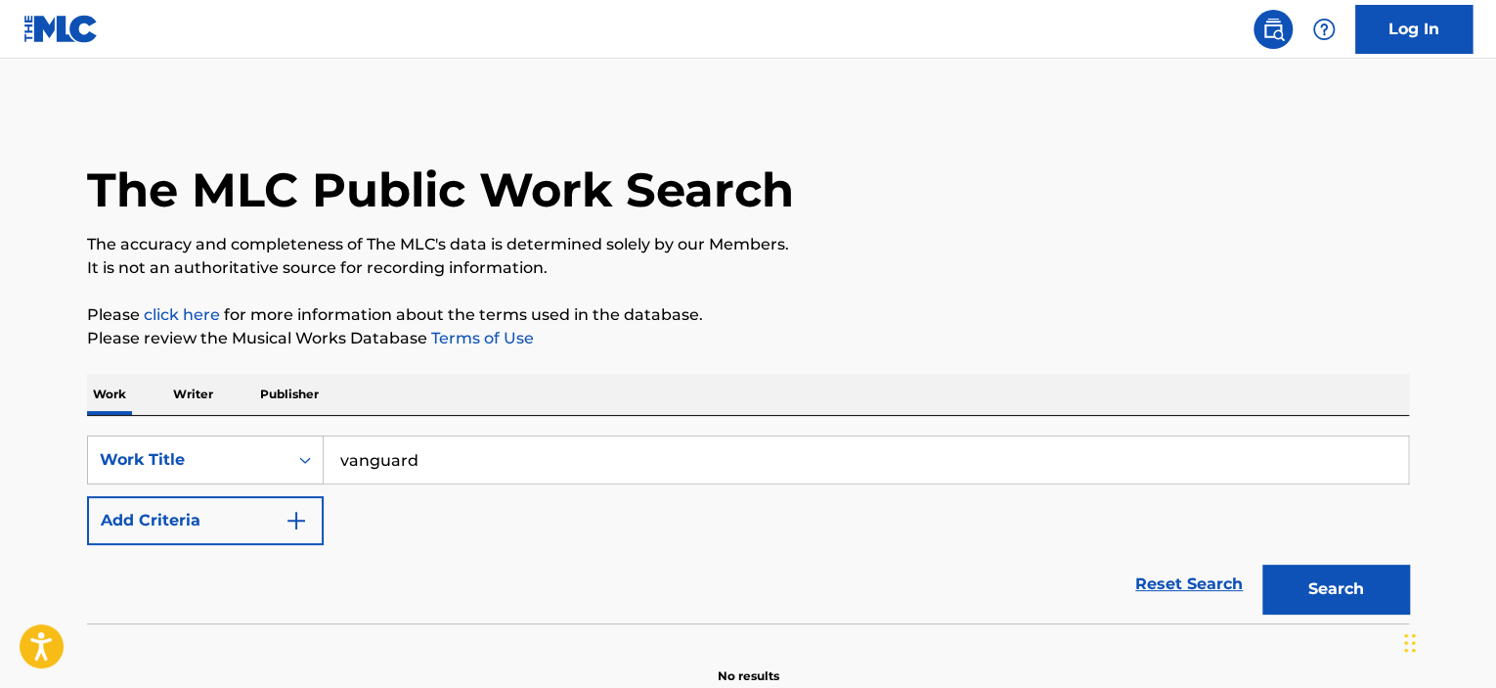
click at [227, 524] on button "Add Criteria" at bounding box center [205, 520] width 237 height 49
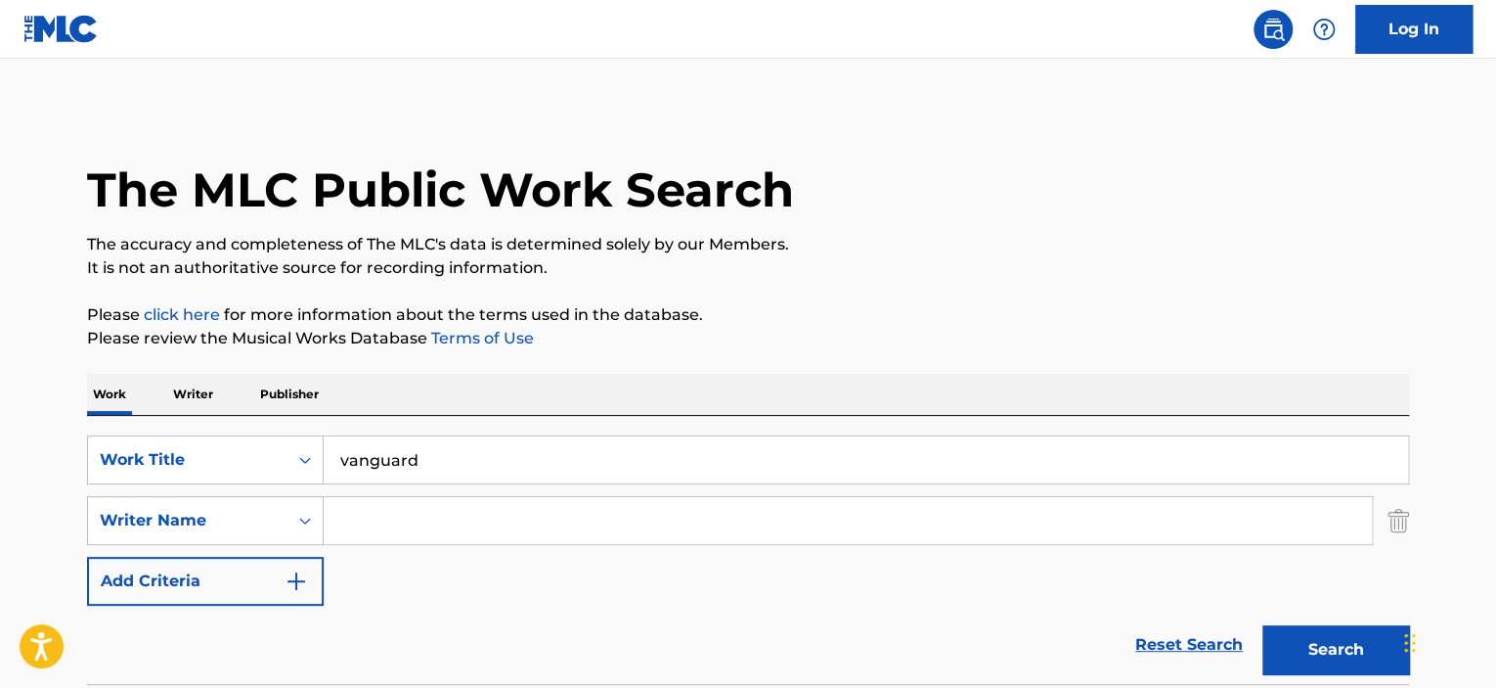
click at [385, 521] on input "Search Form" at bounding box center [848, 520] width 1048 height 47
type input "wang"
click at [1263, 625] on button "Search" at bounding box center [1336, 649] width 147 height 49
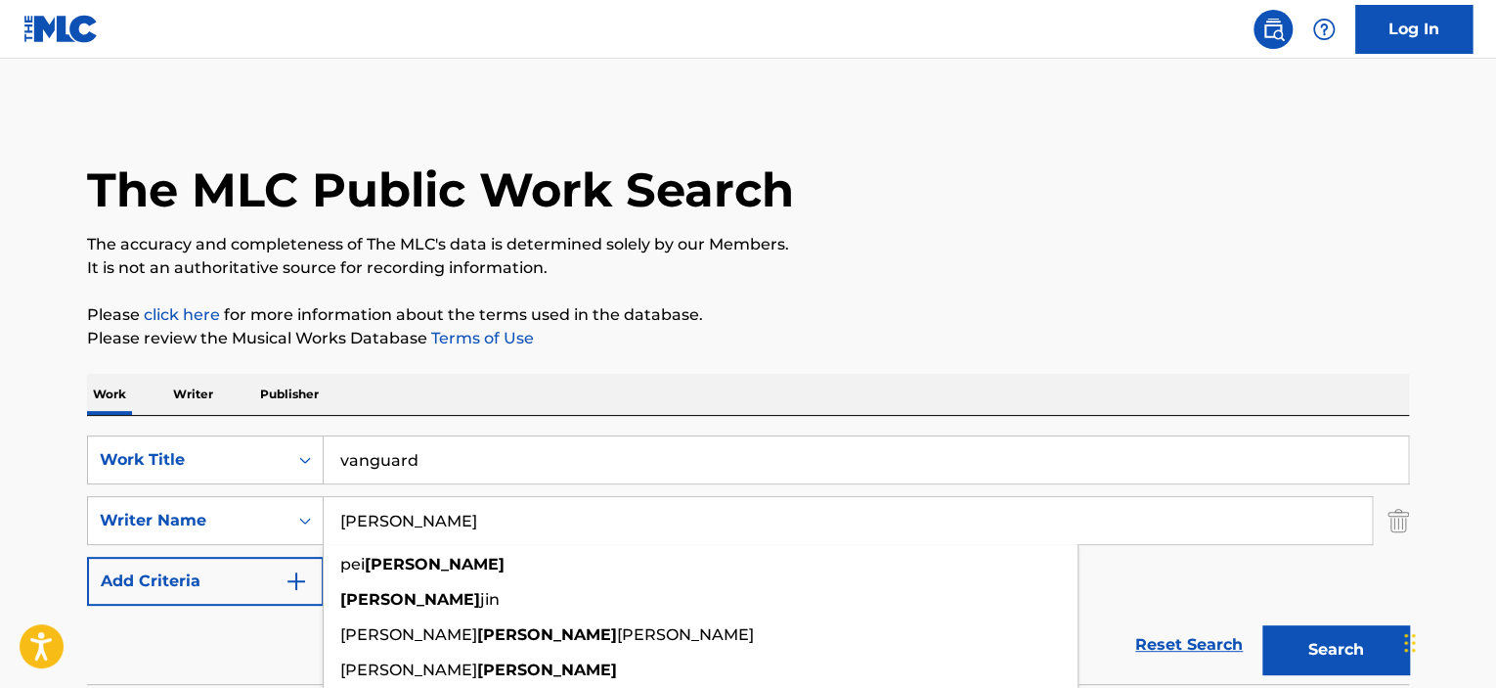
click at [1266, 631] on button "Search" at bounding box center [1336, 649] width 147 height 49
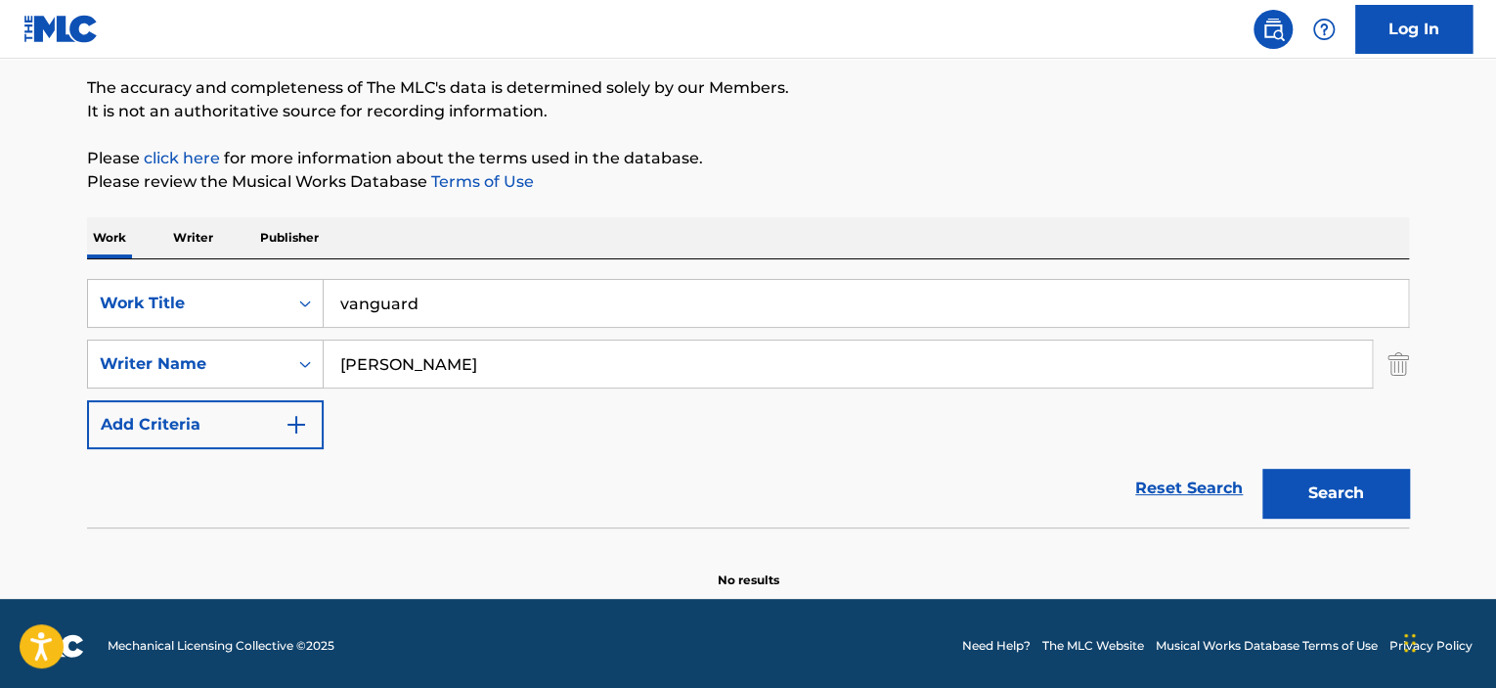
scroll to position [160, 0]
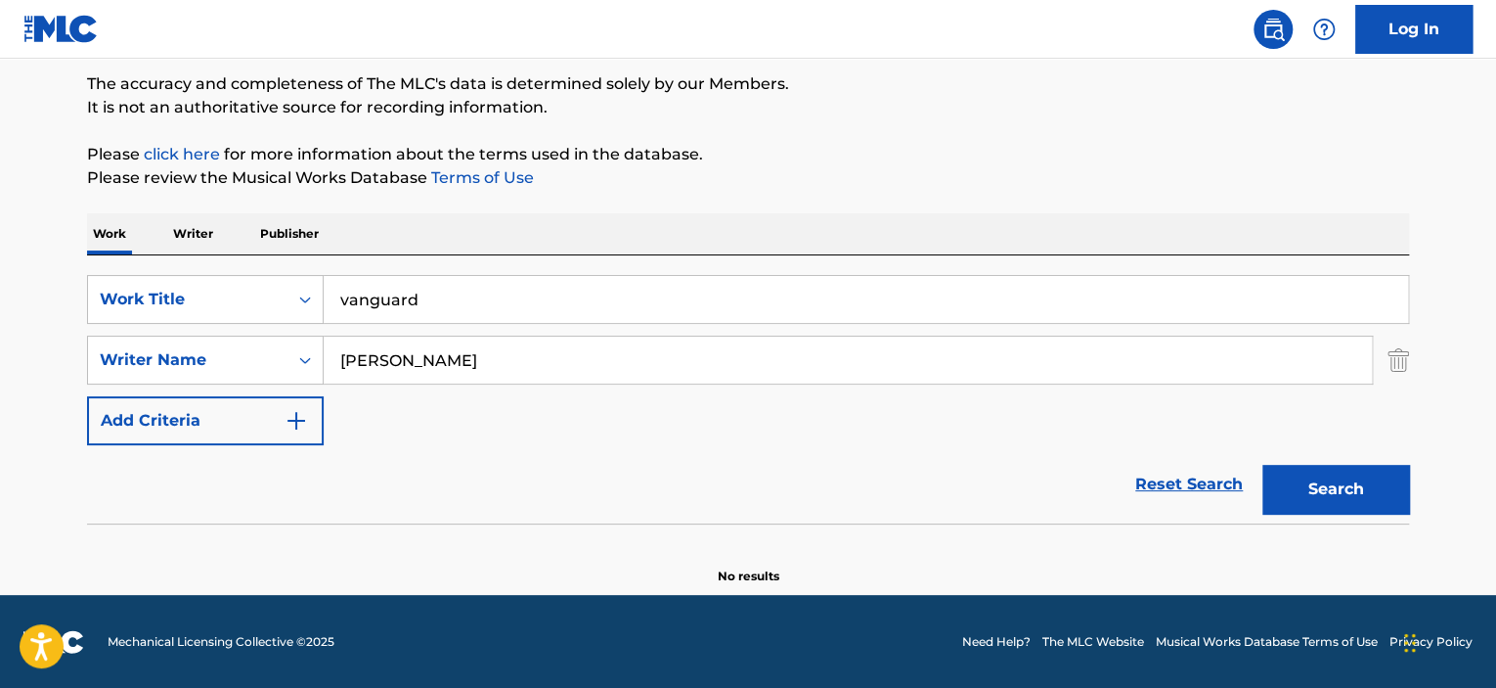
click at [1317, 511] on button "Search" at bounding box center [1336, 489] width 147 height 49
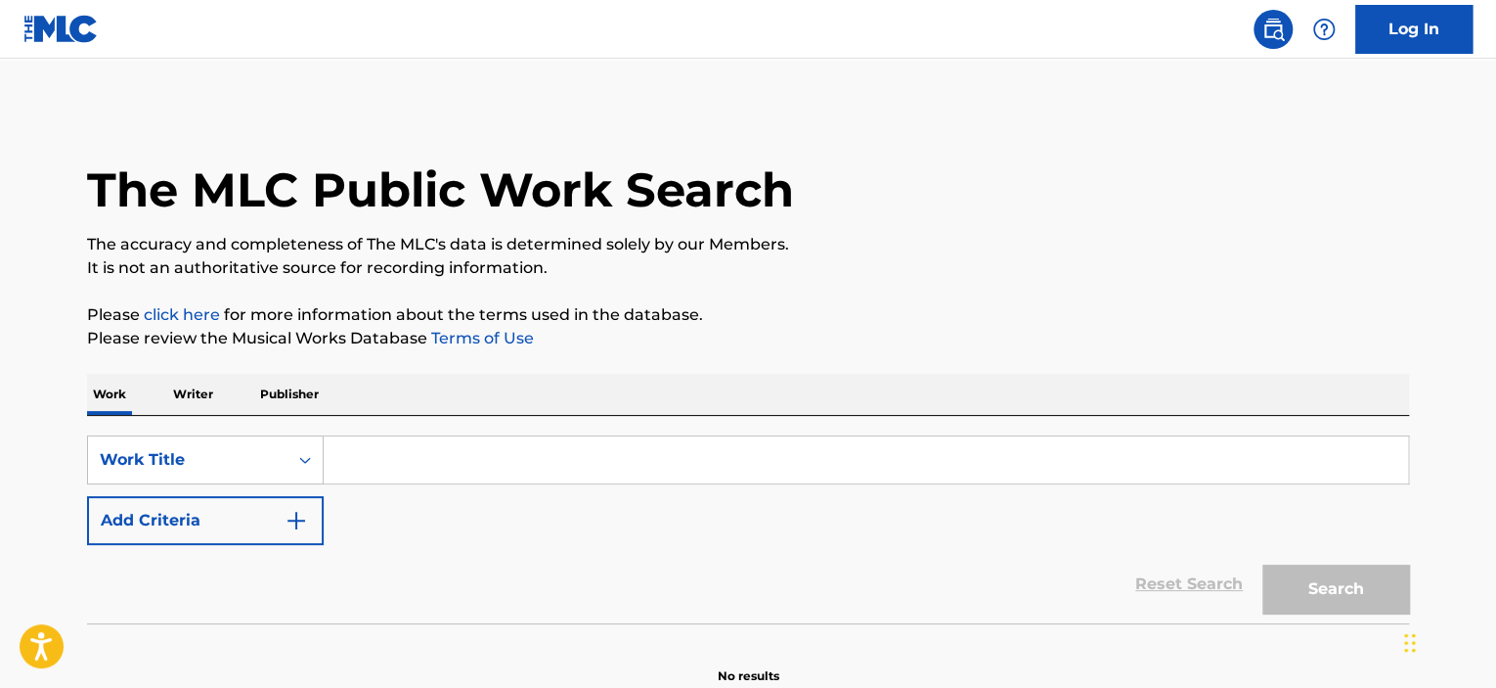
click at [182, 391] on p "Writer" at bounding box center [193, 394] width 52 height 41
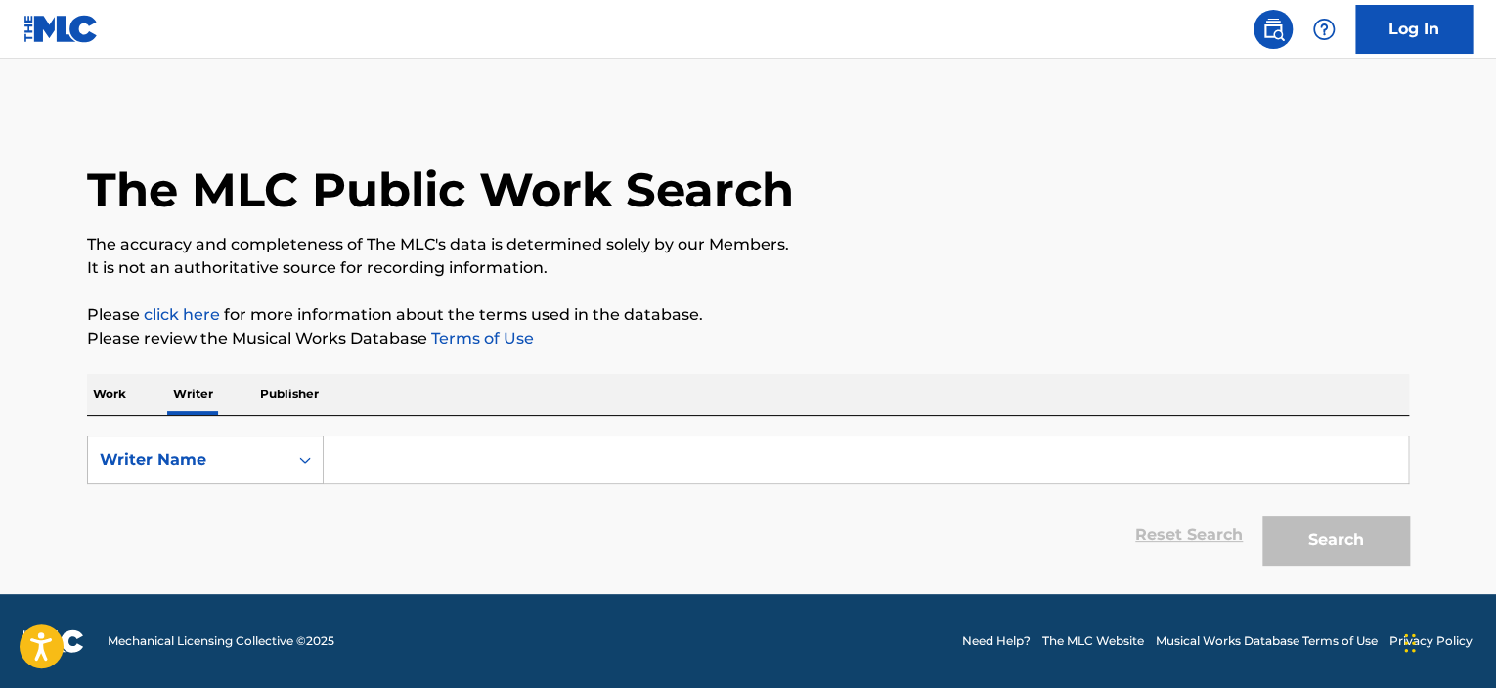
click at [511, 469] on input "Search Form" at bounding box center [866, 459] width 1085 height 47
paste input "Dimash Kudaibergen"
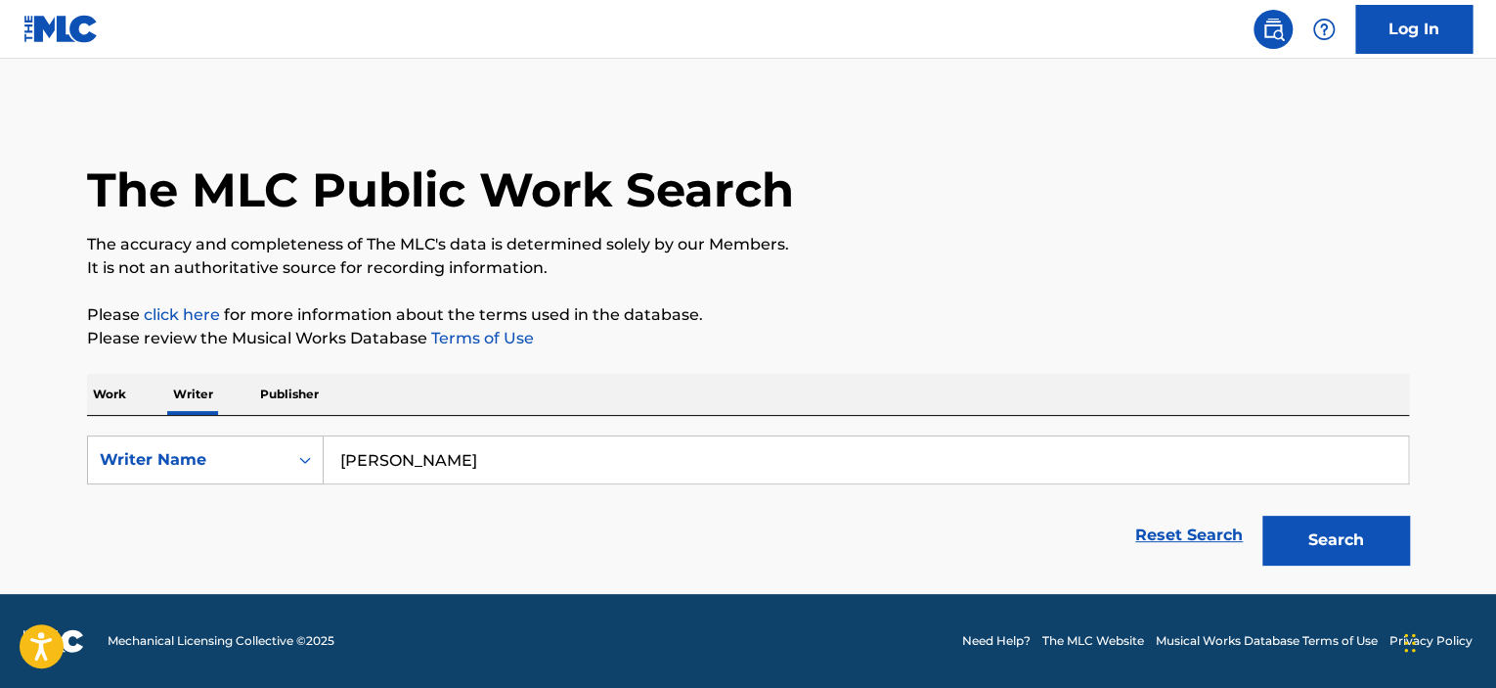
type input "Dimash Kudaibergen"
click at [1355, 543] on button "Search" at bounding box center [1336, 539] width 147 height 49
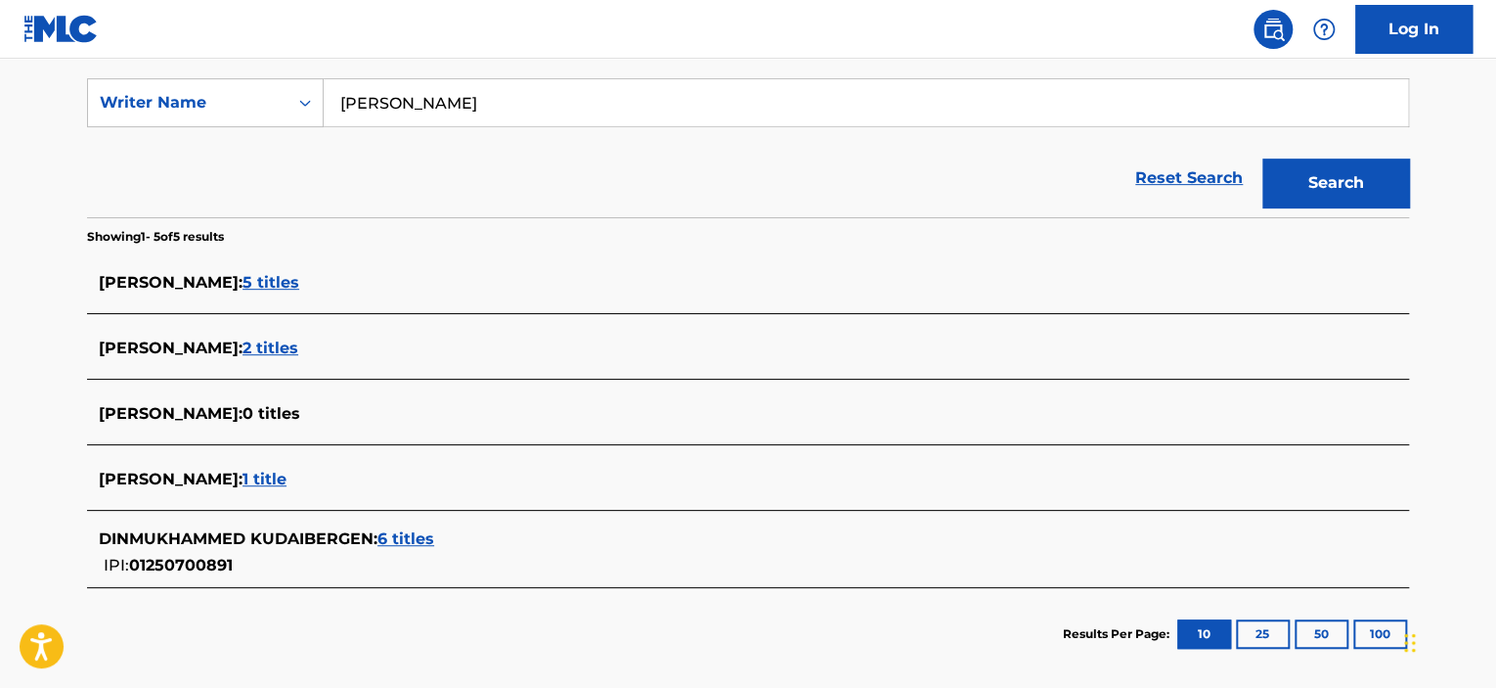
scroll to position [451, 0]
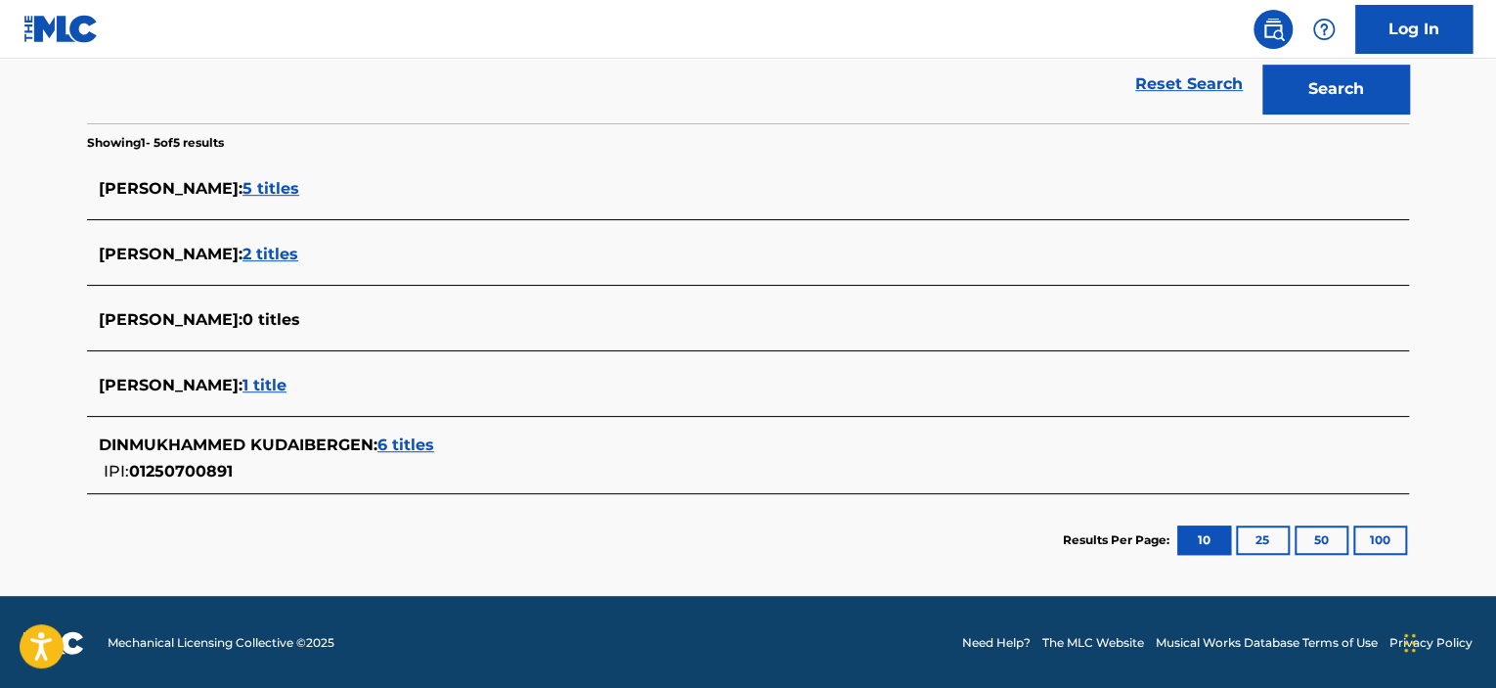
click at [424, 445] on span "6 titles" at bounding box center [406, 444] width 57 height 19
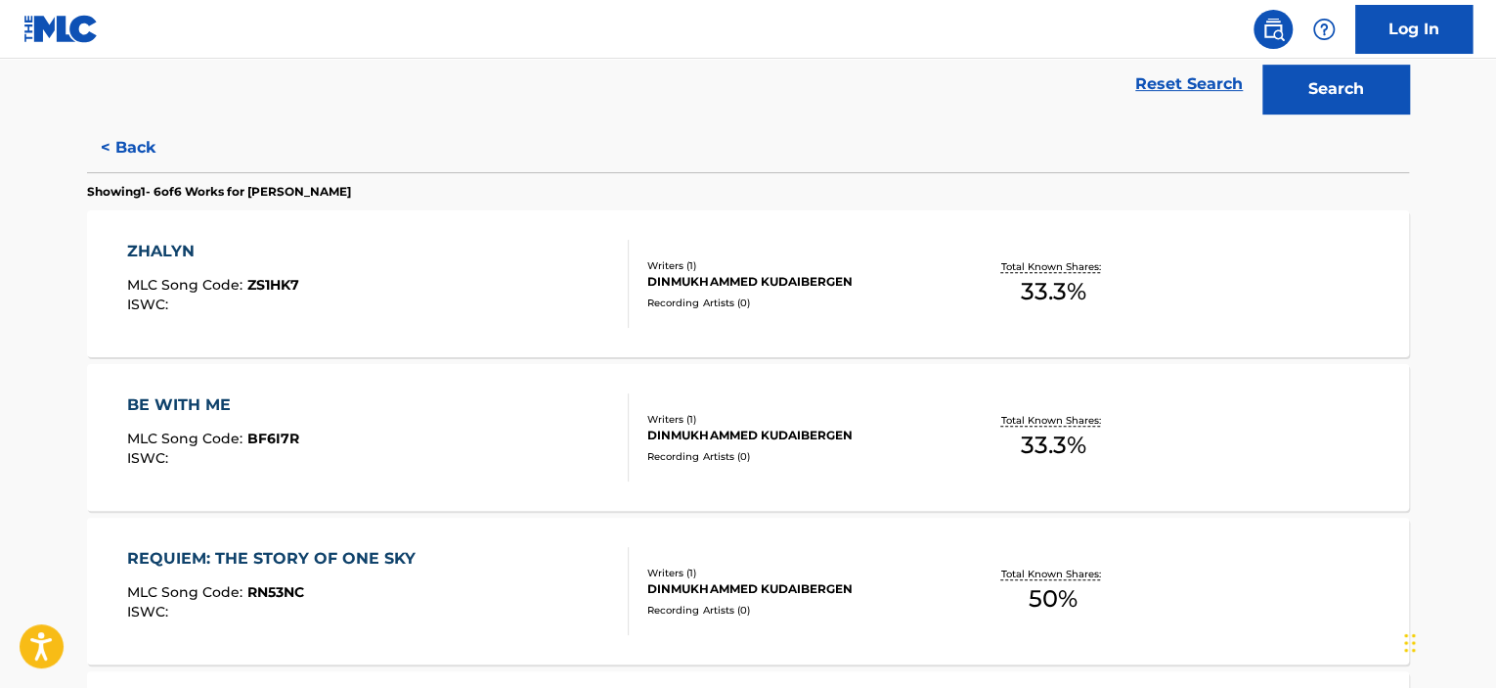
click at [583, 249] on div "ZHALYN MLC Song Code : ZS1HK7 ISWC :" at bounding box center [378, 284] width 503 height 88
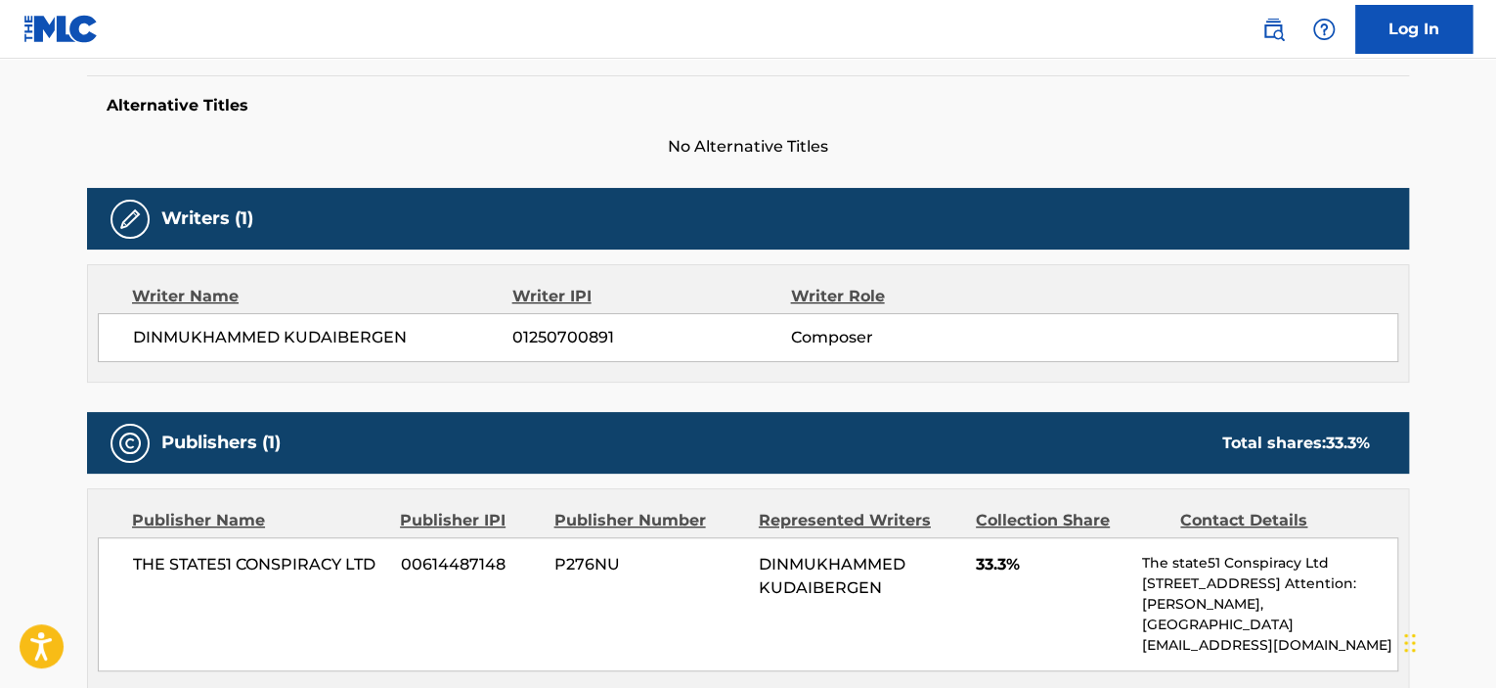
scroll to position [95, 0]
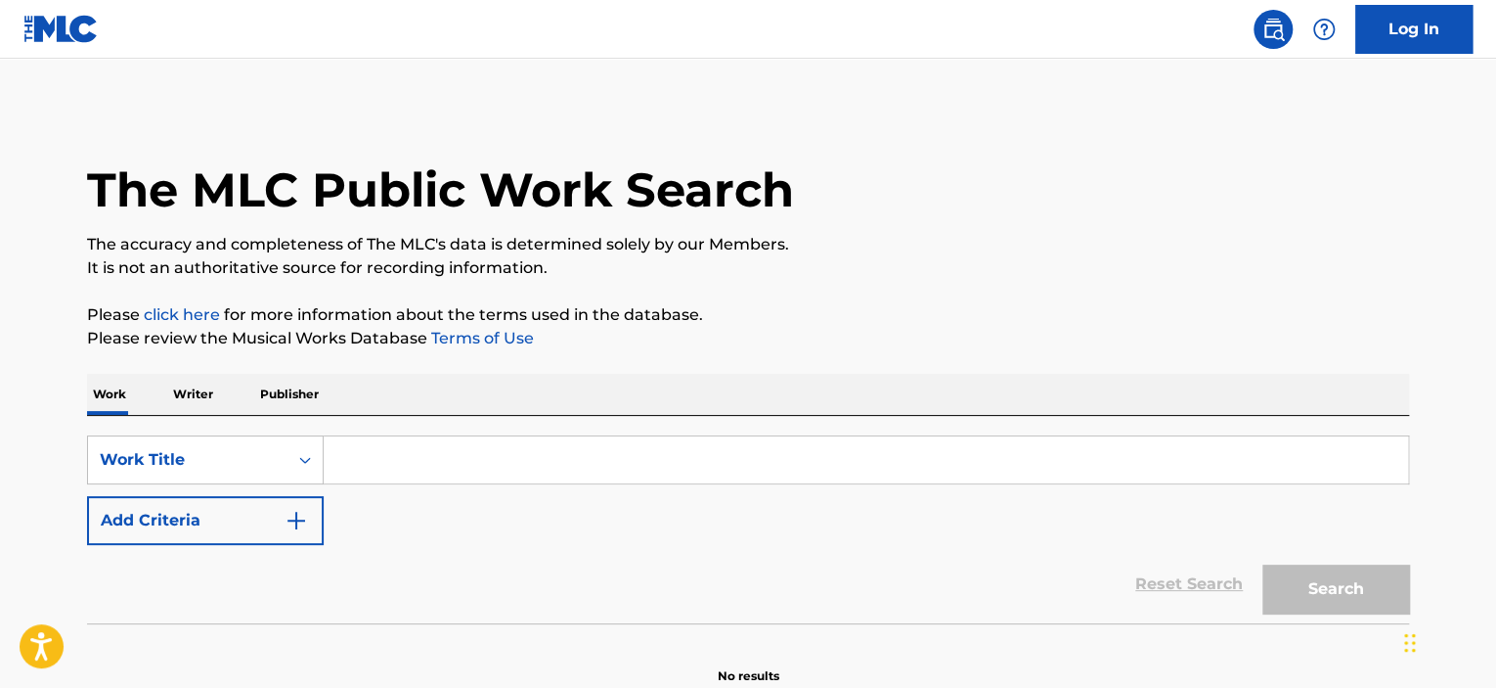
click at [361, 459] on input "Search Form" at bounding box center [866, 459] width 1085 height 47
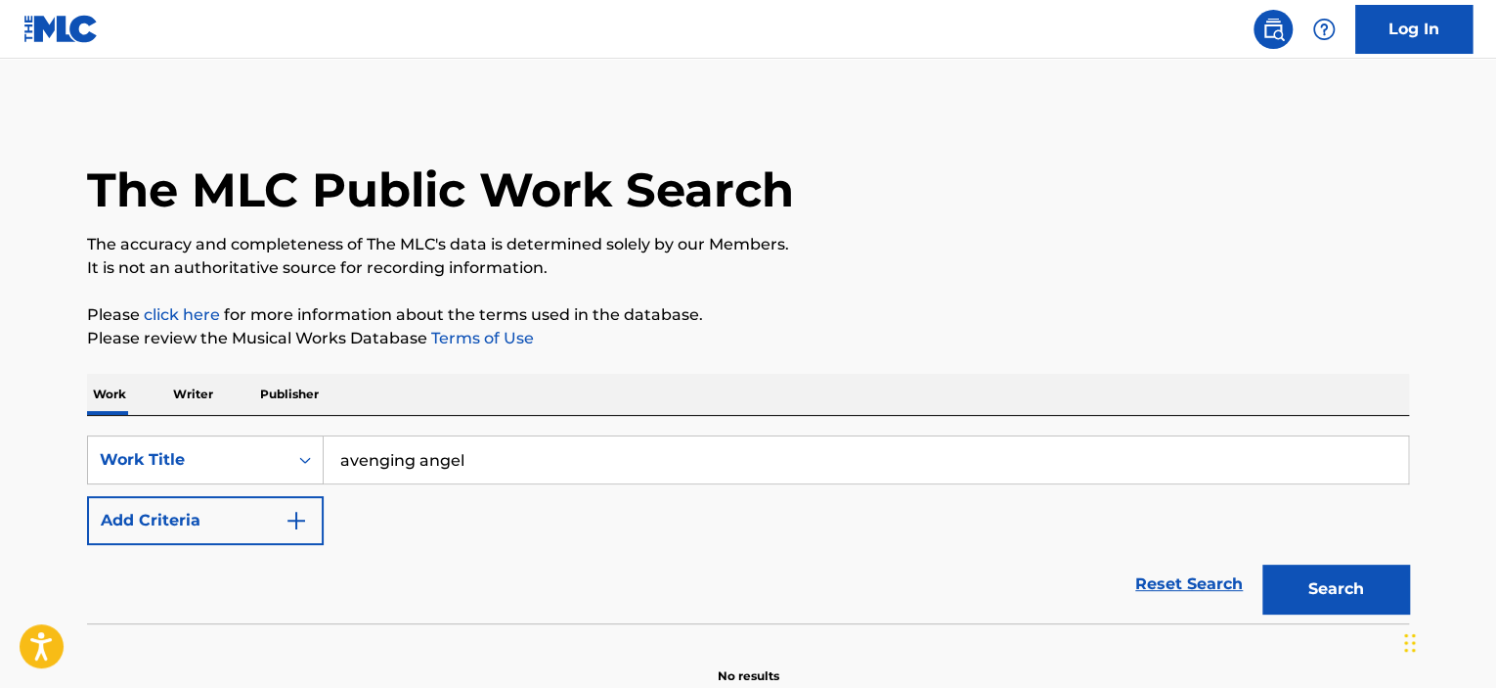
type input "avenging angel"
click at [1263, 564] on button "Search" at bounding box center [1336, 588] width 147 height 49
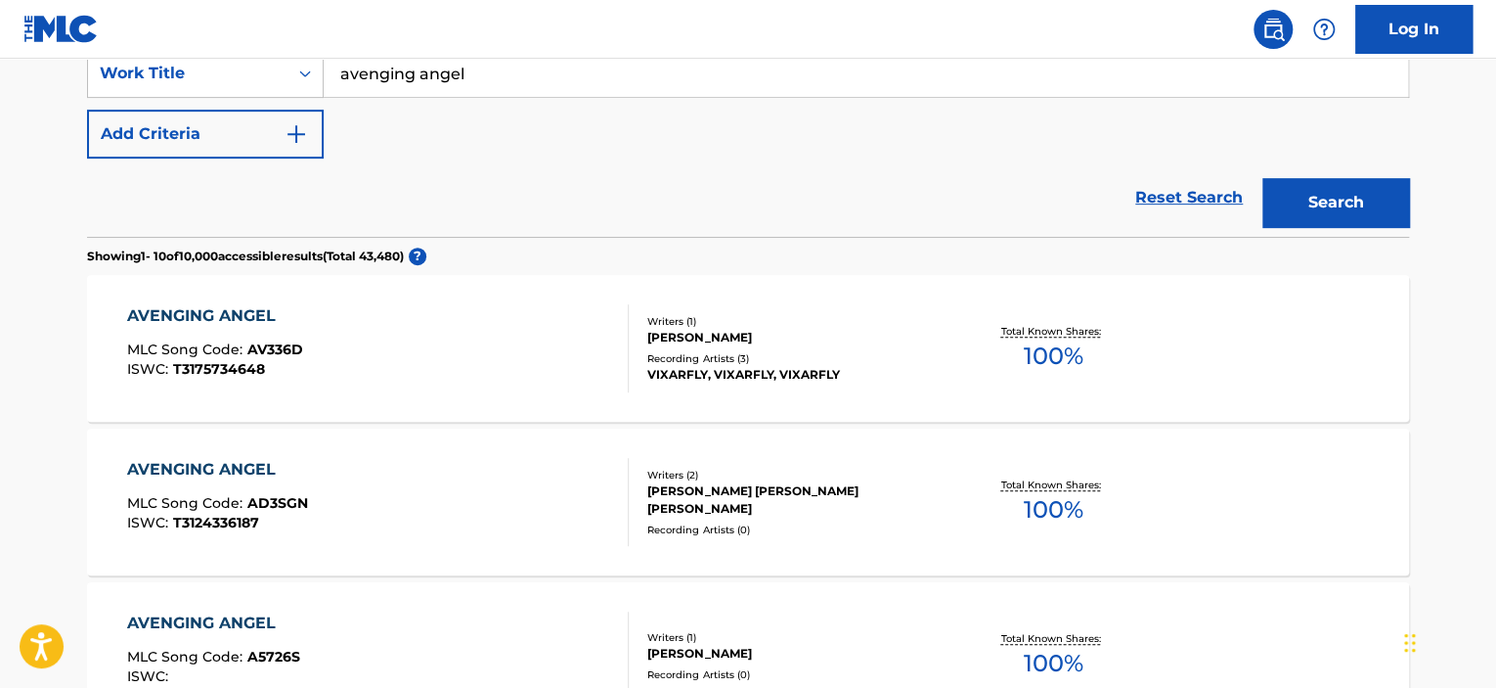
scroll to position [391, 0]
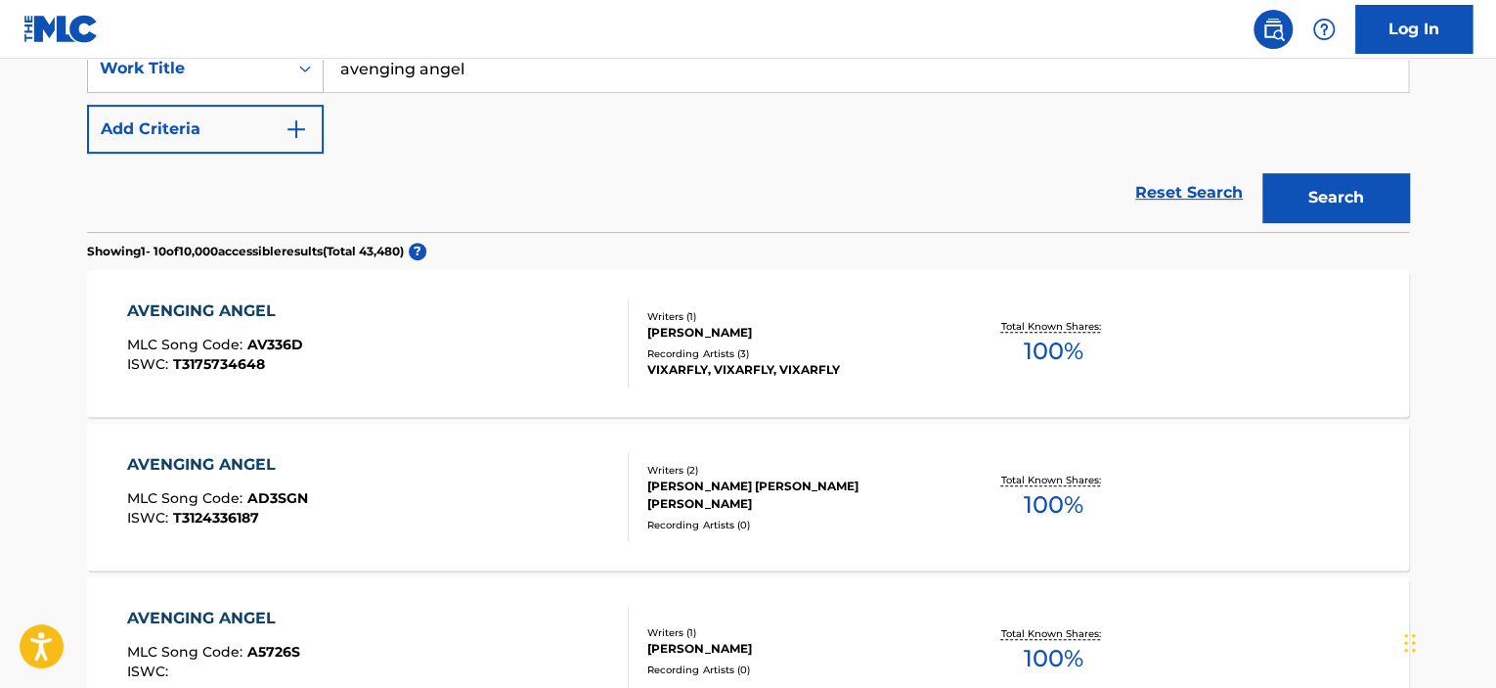
click at [243, 128] on button "Add Criteria" at bounding box center [205, 129] width 237 height 49
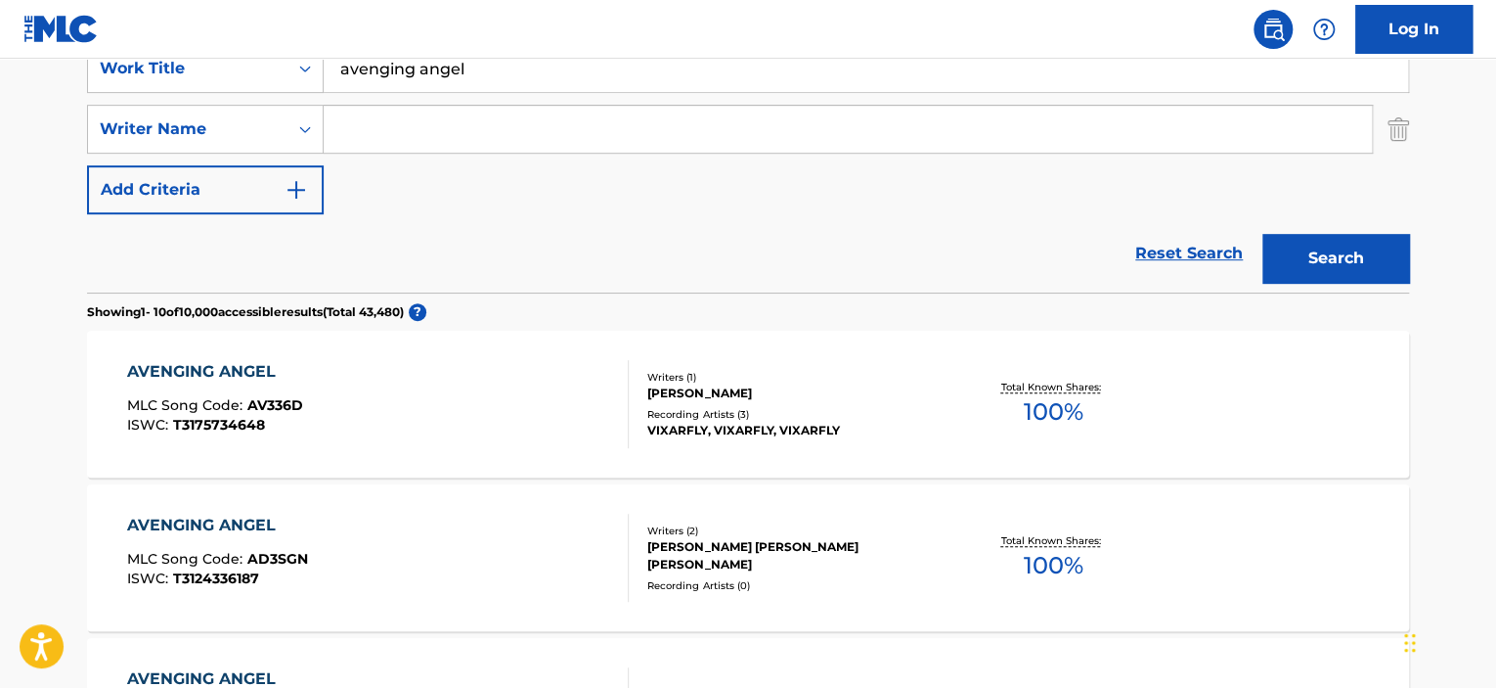
click at [372, 136] on input "Search Form" at bounding box center [848, 129] width 1048 height 47
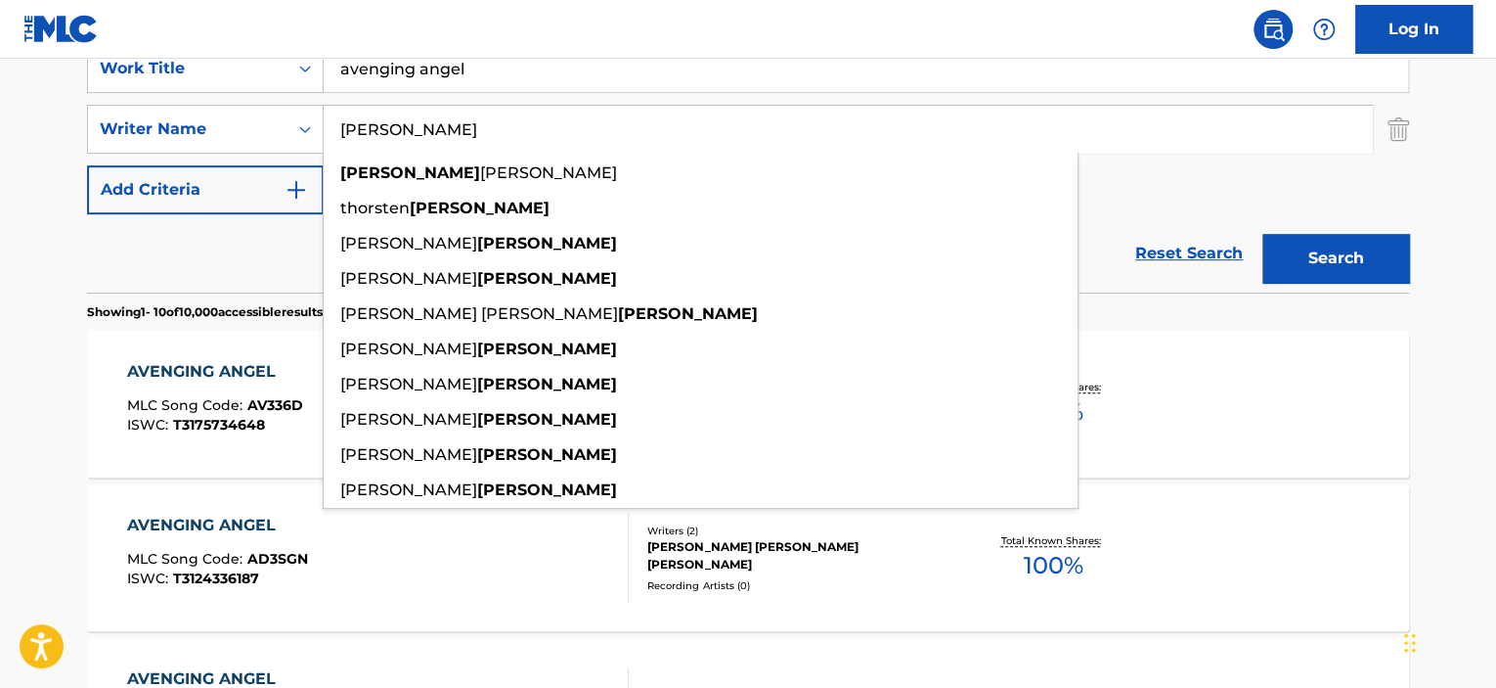
type input "kraemer"
click at [1352, 253] on button "Search" at bounding box center [1336, 258] width 147 height 49
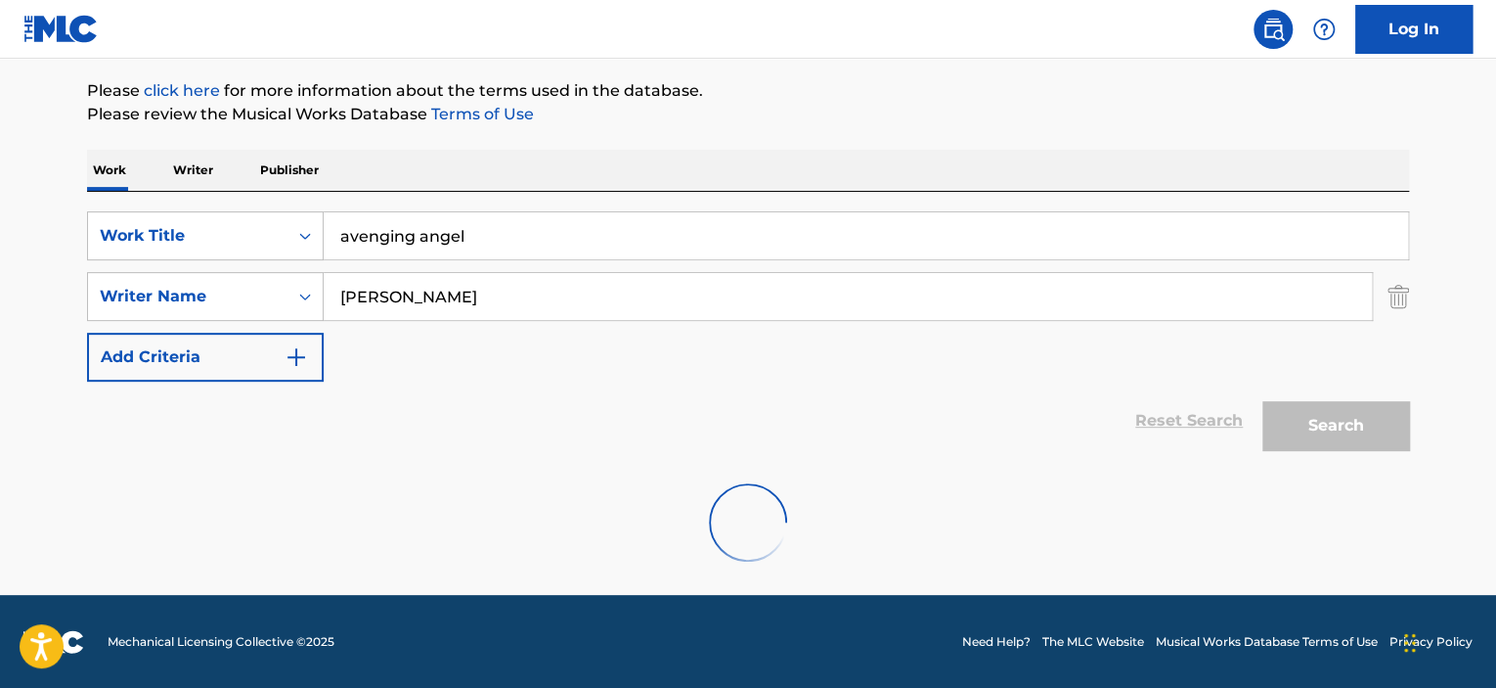
scroll to position [160, 0]
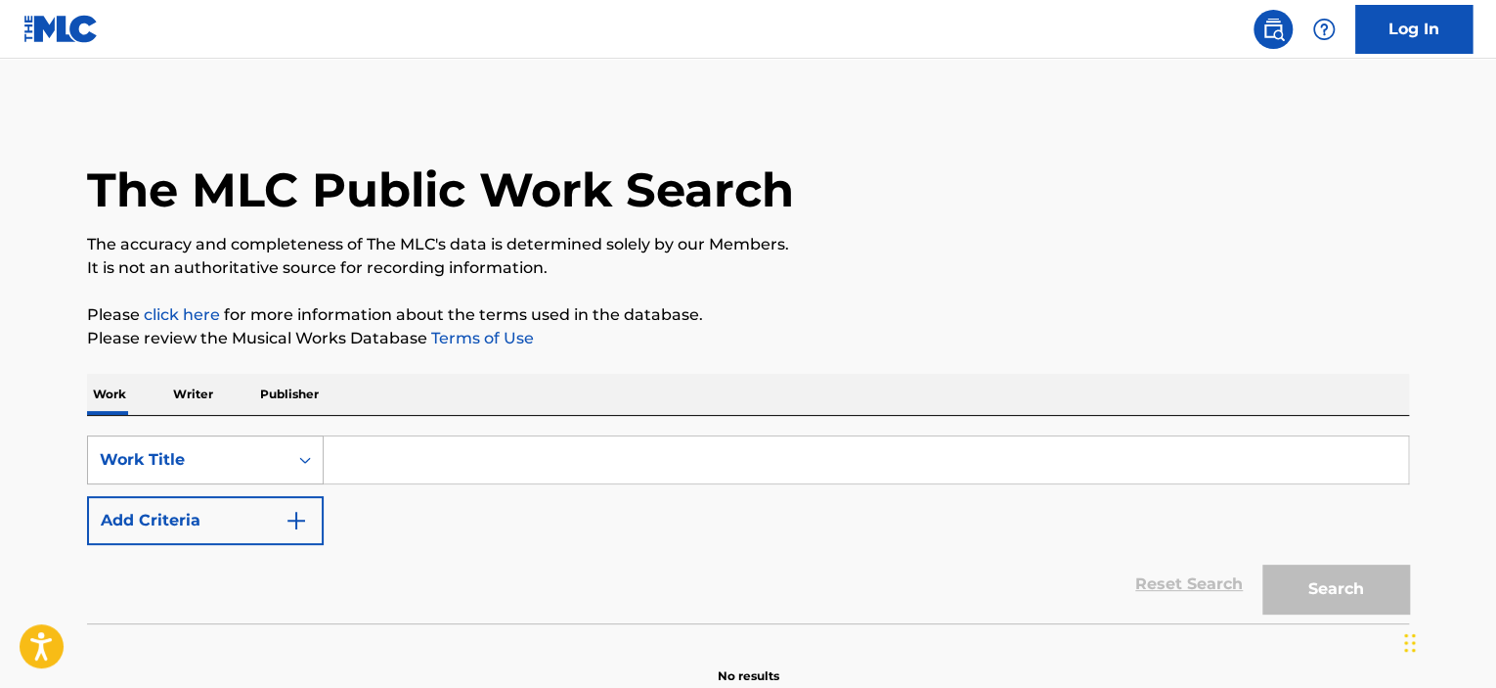
click at [276, 448] on div "Work Title" at bounding box center [205, 459] width 237 height 49
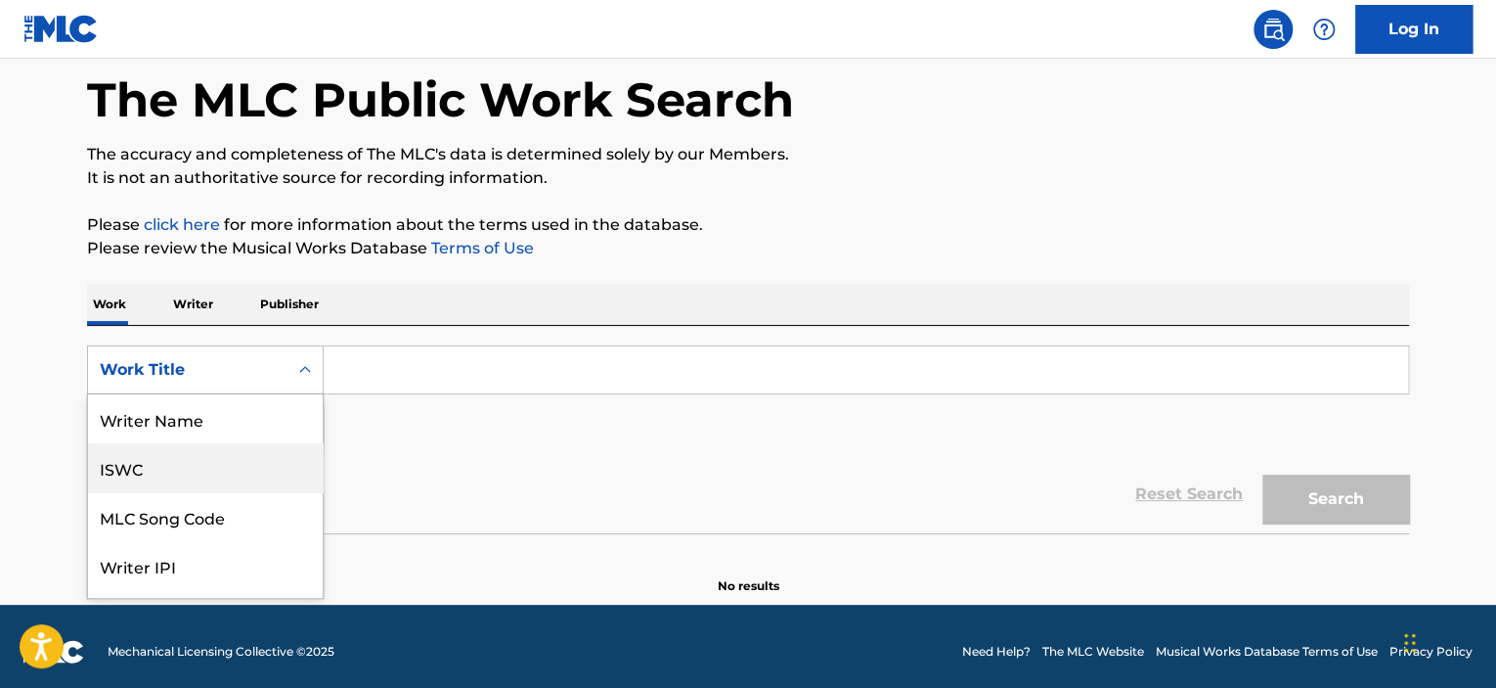
click at [220, 453] on div "ISWC" at bounding box center [205, 467] width 235 height 49
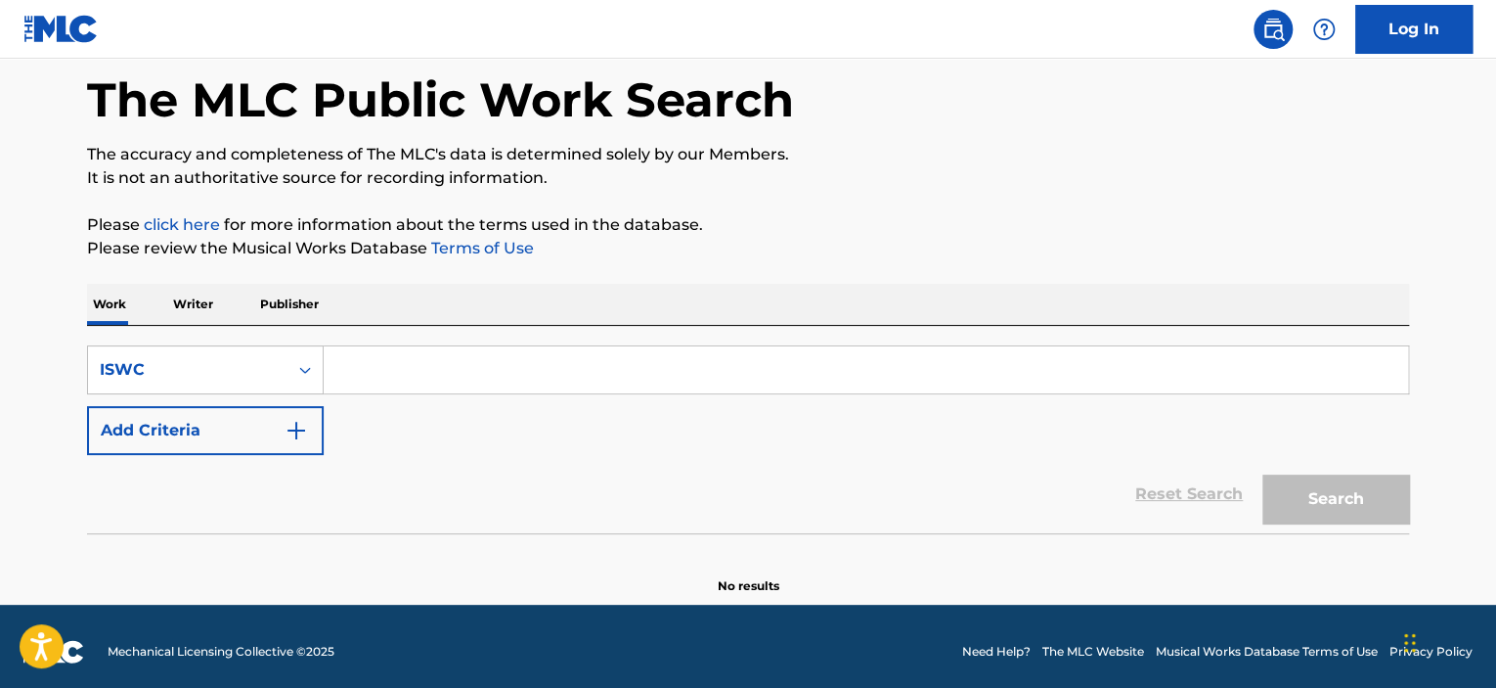
click at [431, 378] on input "Search Form" at bounding box center [866, 369] width 1085 height 47
paste input "T0701086512"
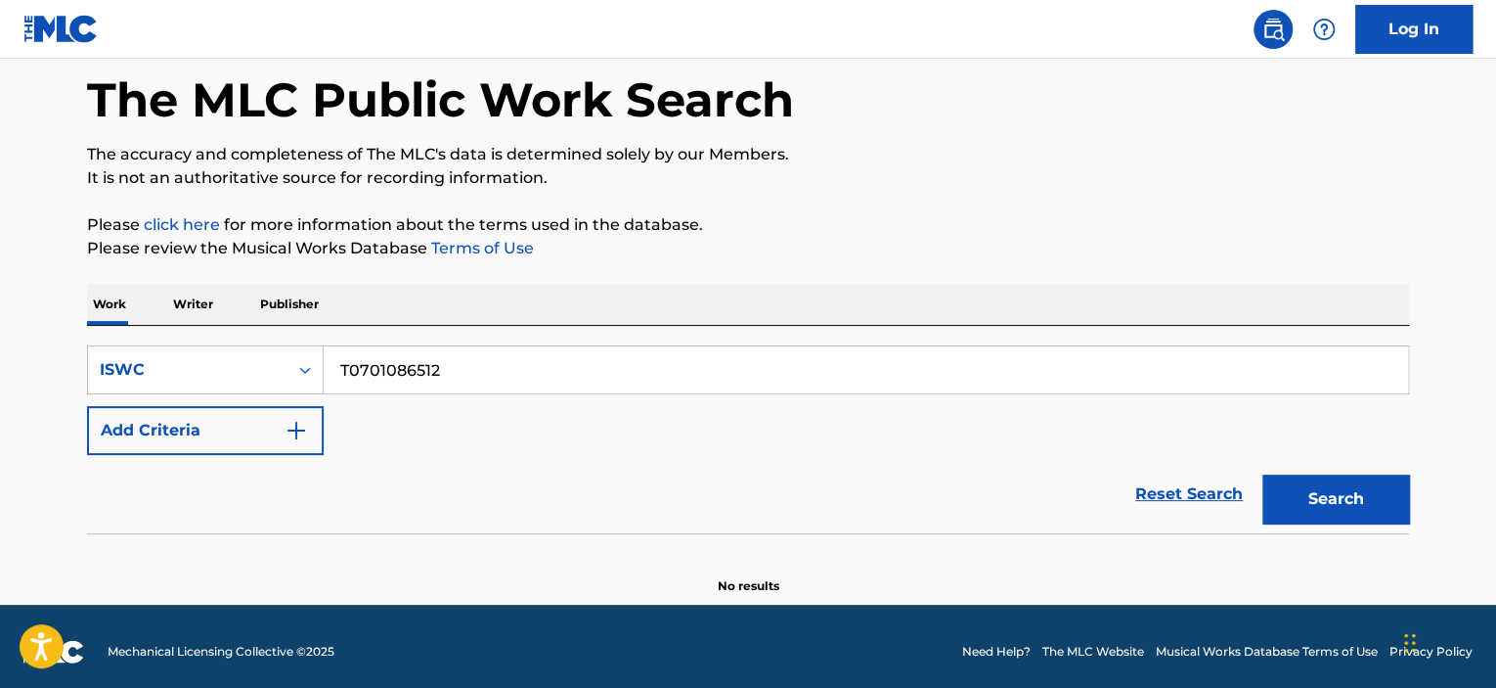
type input "T0701086512"
click at [1263, 474] on button "Search" at bounding box center [1336, 498] width 147 height 49
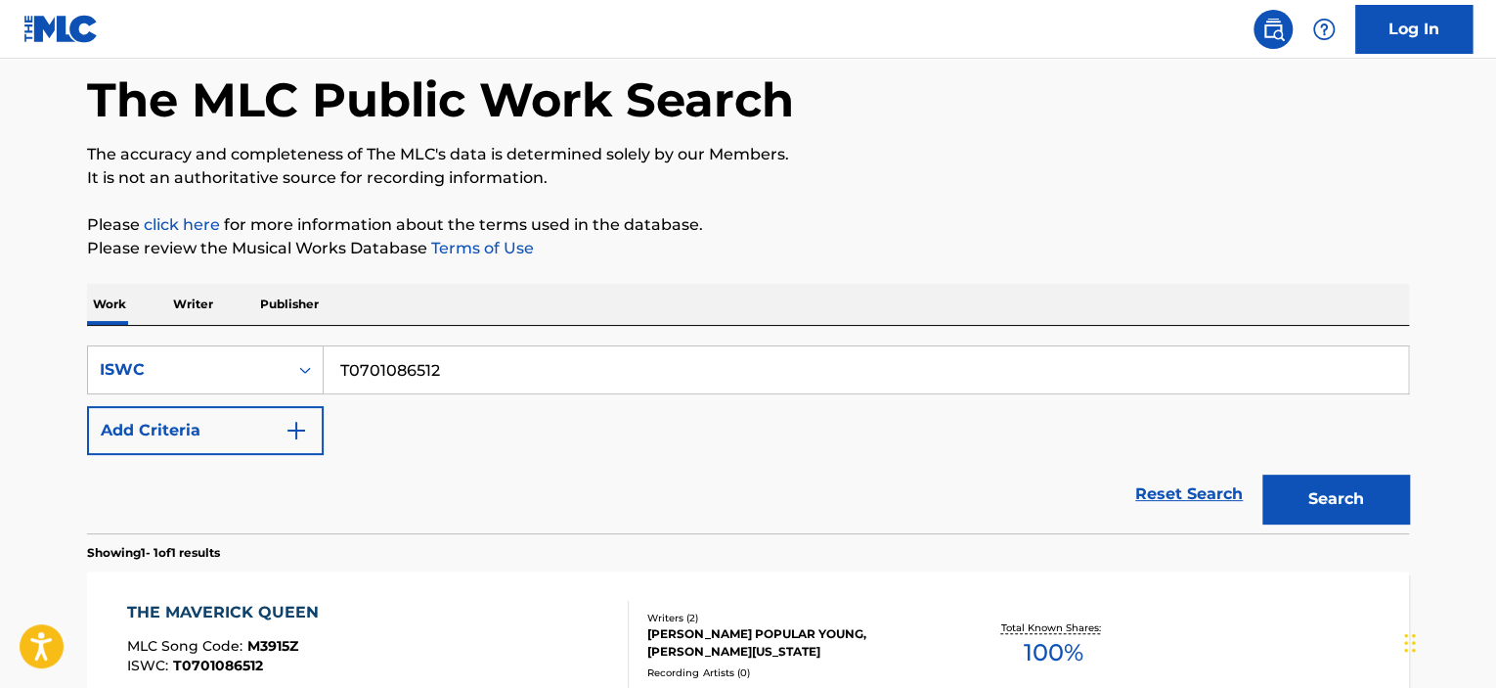
scroll to position [188, 0]
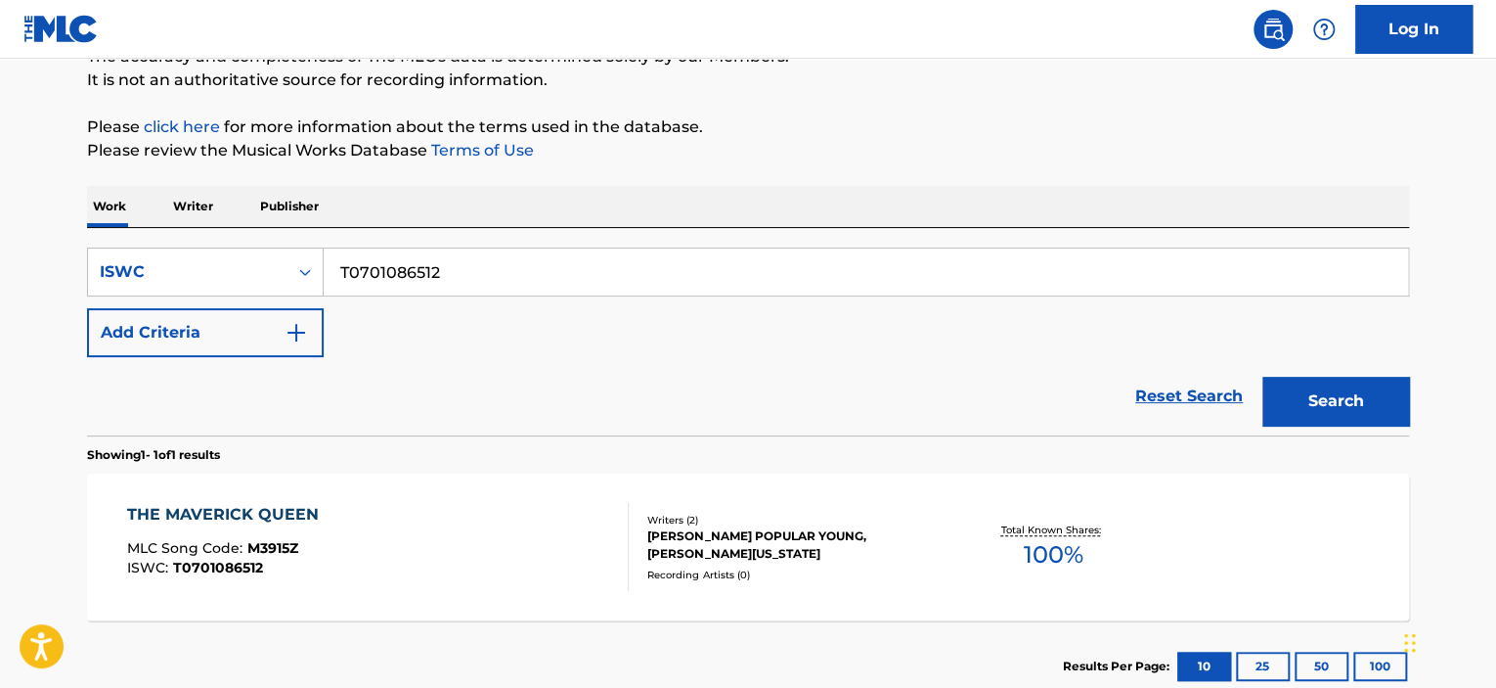
click at [524, 531] on div "THE MAVERICK QUEEN MLC Song Code : M3915Z ISWC : T0701086512" at bounding box center [378, 547] width 503 height 88
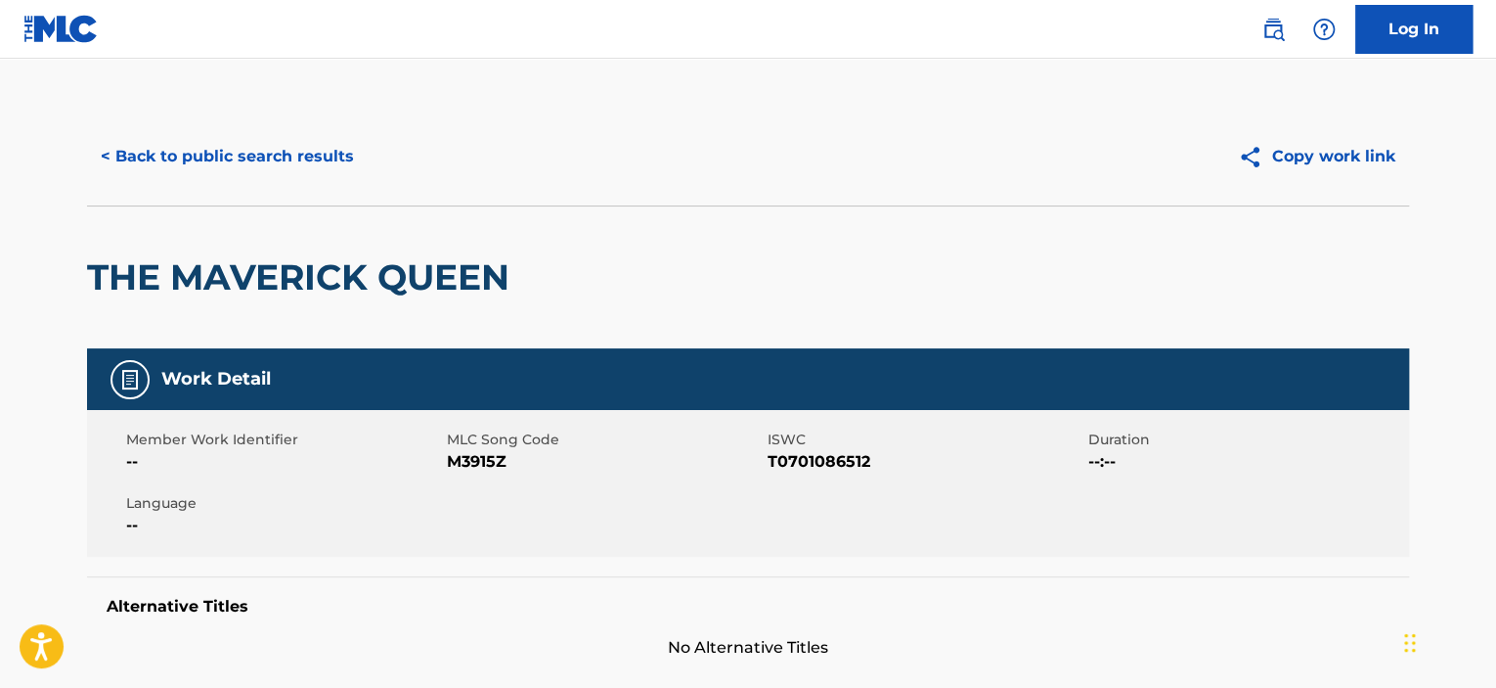
click at [264, 275] on h2 "THE MAVERICK QUEEN" at bounding box center [303, 277] width 432 height 44
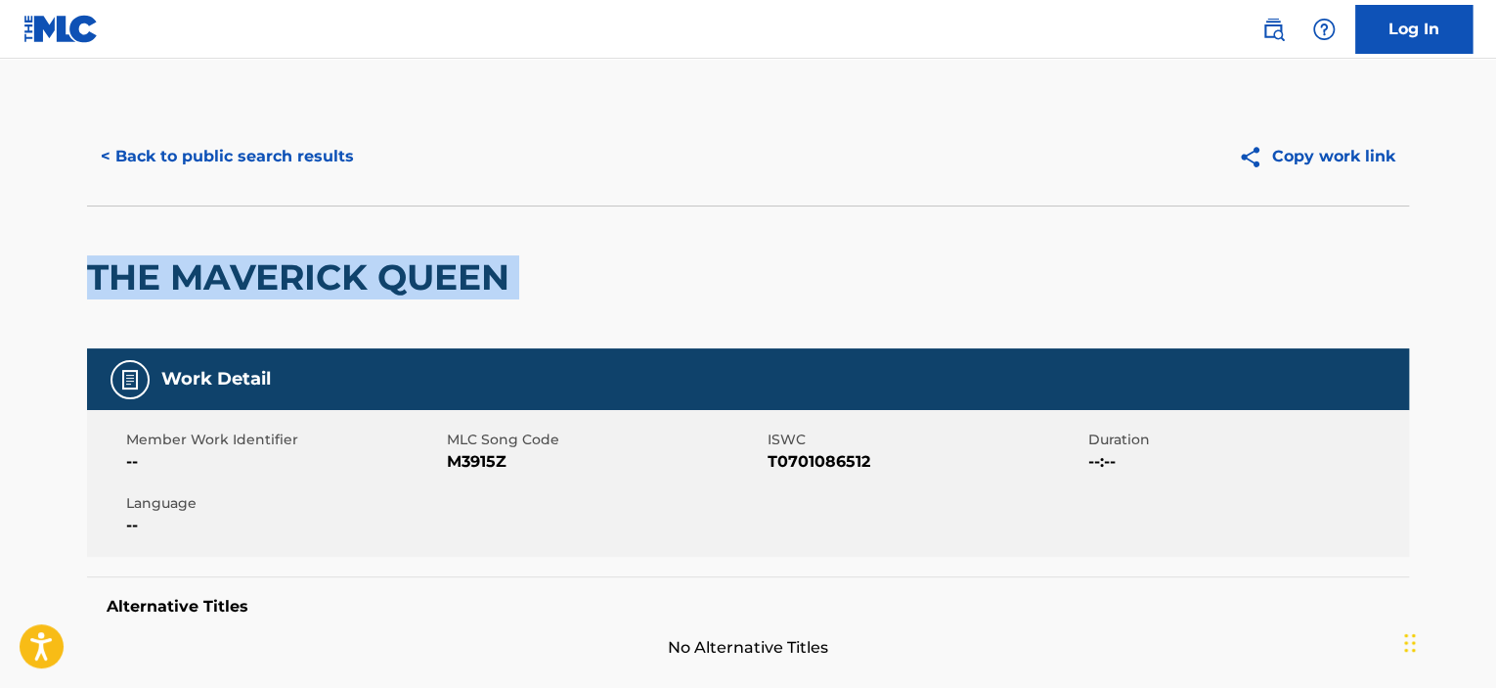
click at [264, 275] on h2 "THE MAVERICK QUEEN" at bounding box center [303, 277] width 432 height 44
copy div "THE MAVERICK QUEEN"
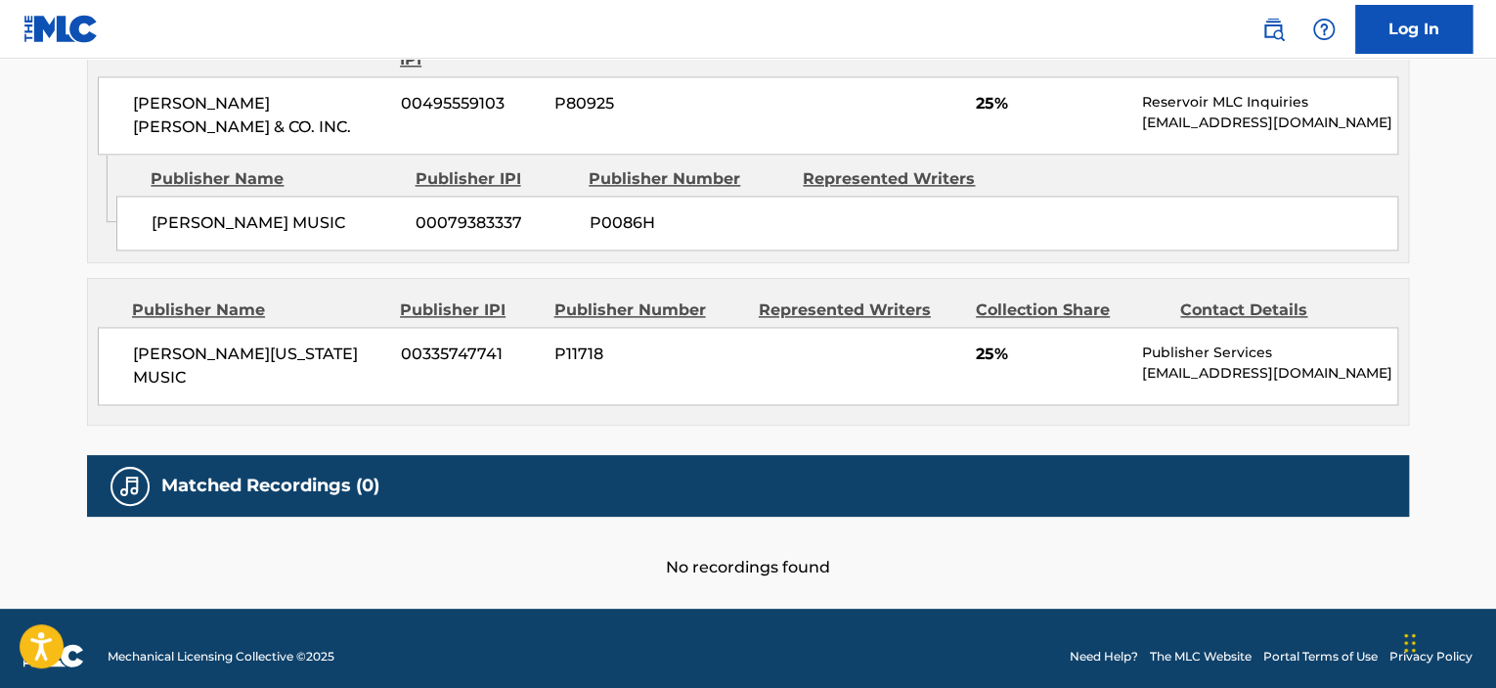
scroll to position [1291, 0]
